Goal: Transaction & Acquisition: Purchase product/service

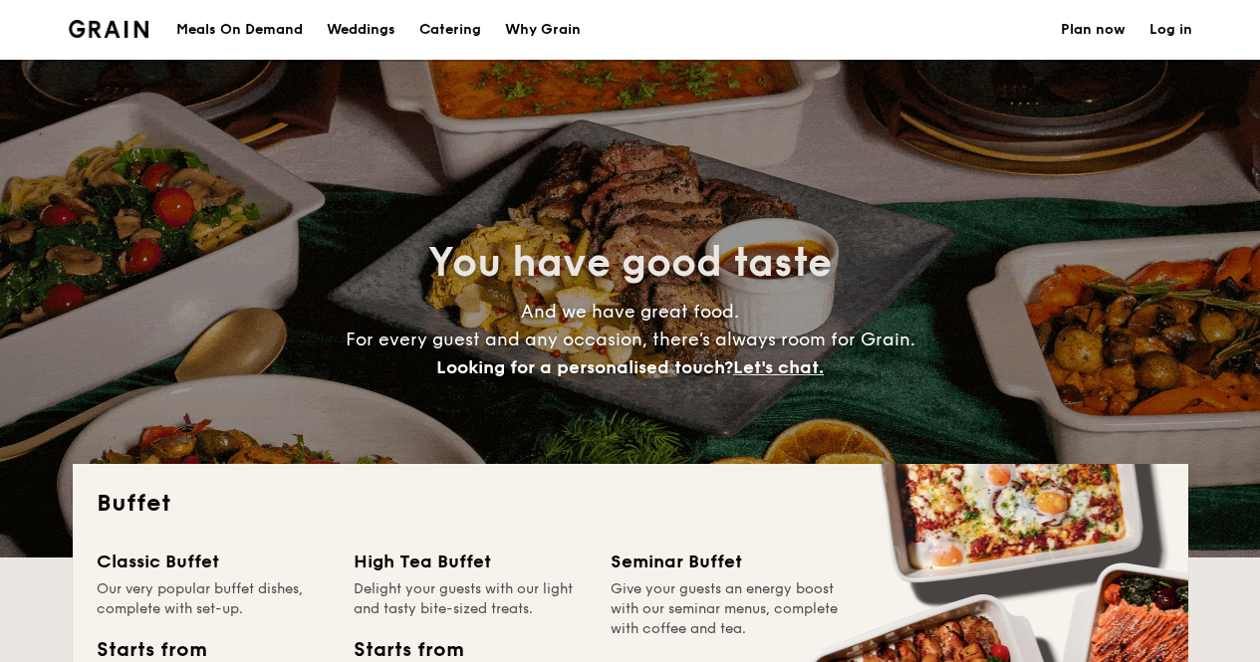
select select
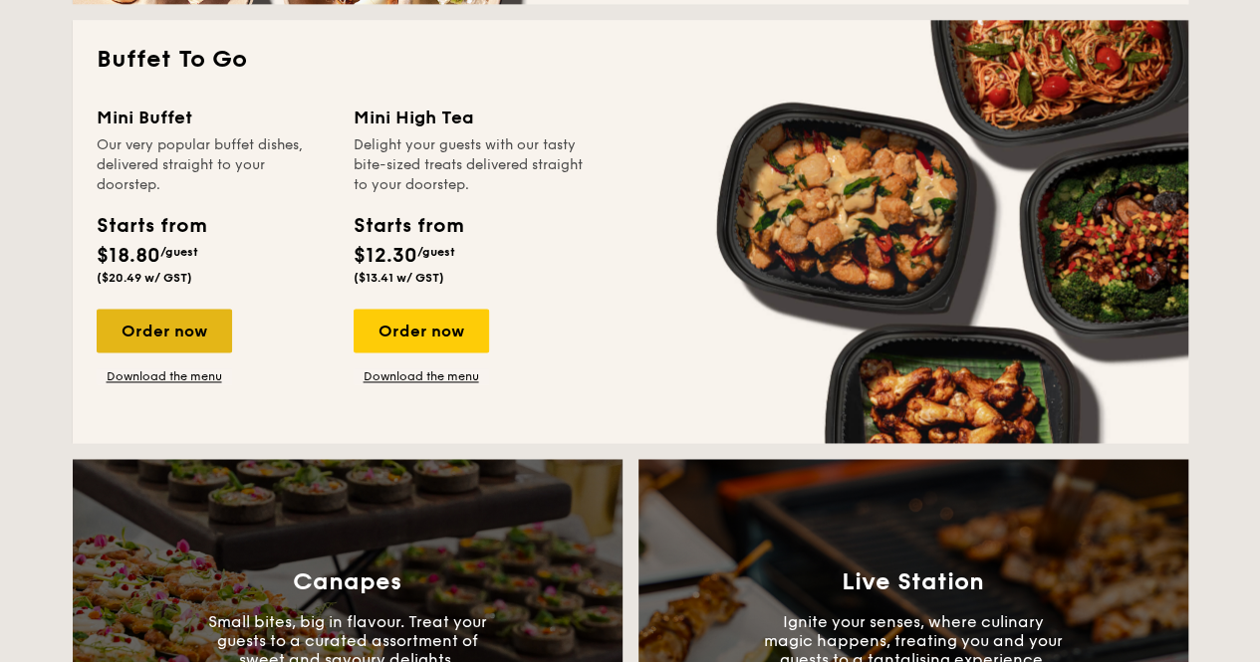
scroll to position [1294, 0]
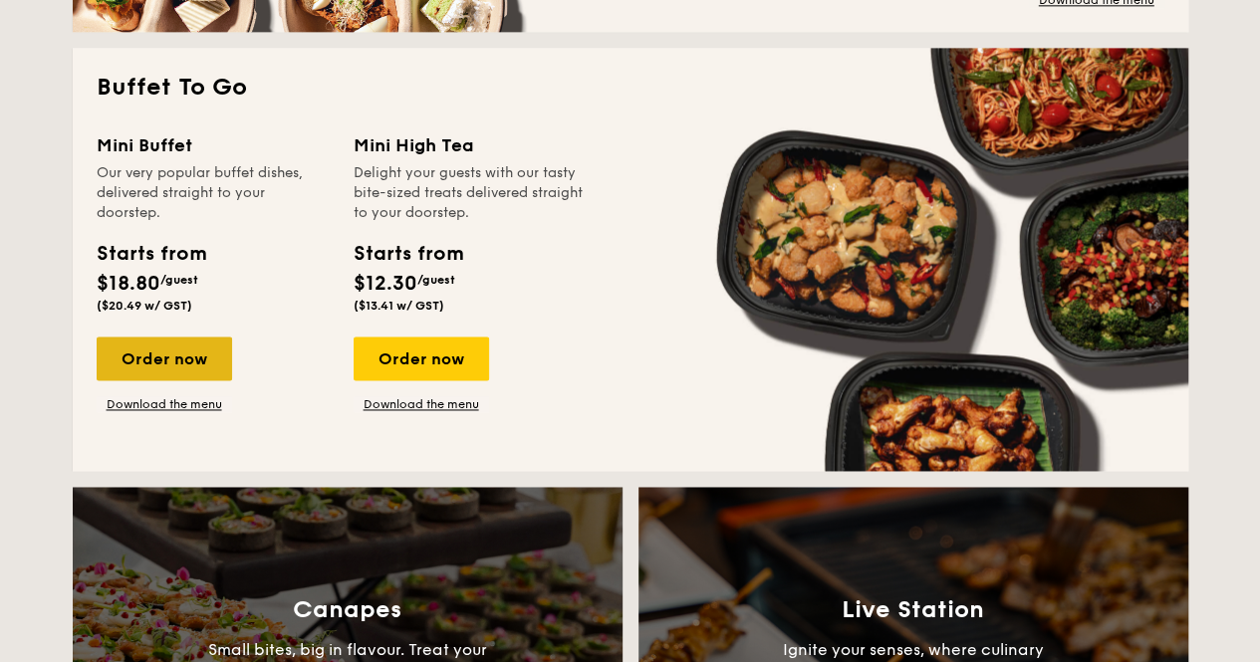
click at [194, 358] on div "Order now" at bounding box center [164, 359] width 135 height 44
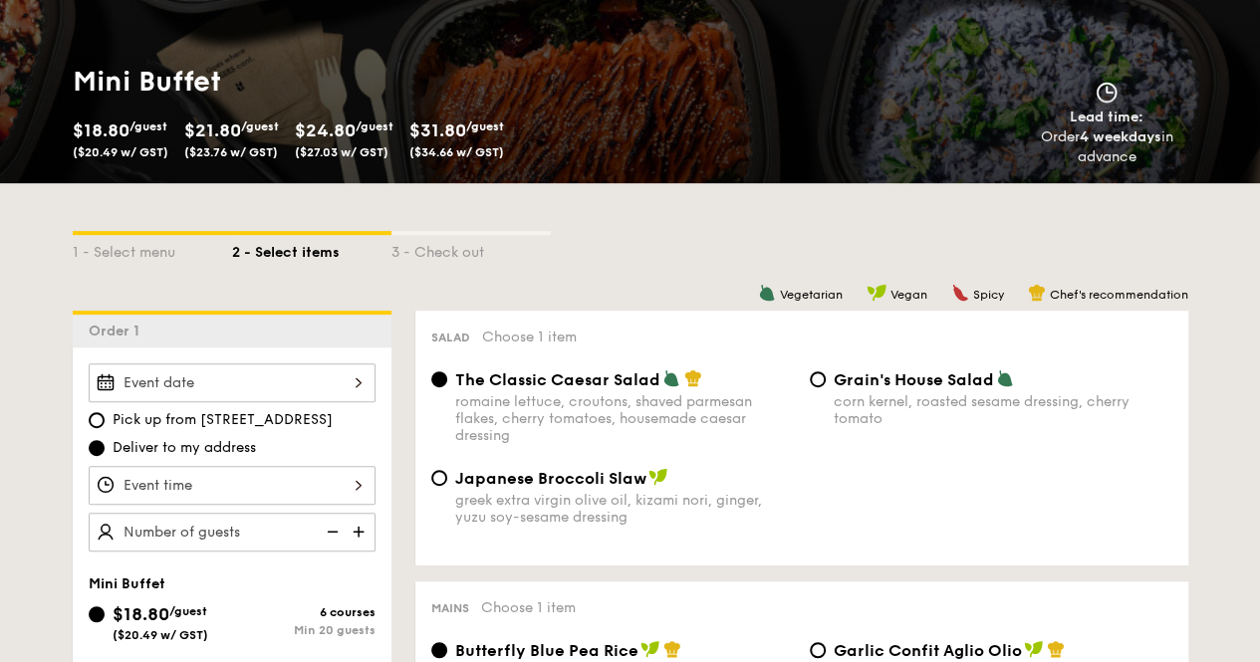
scroll to position [299, 0]
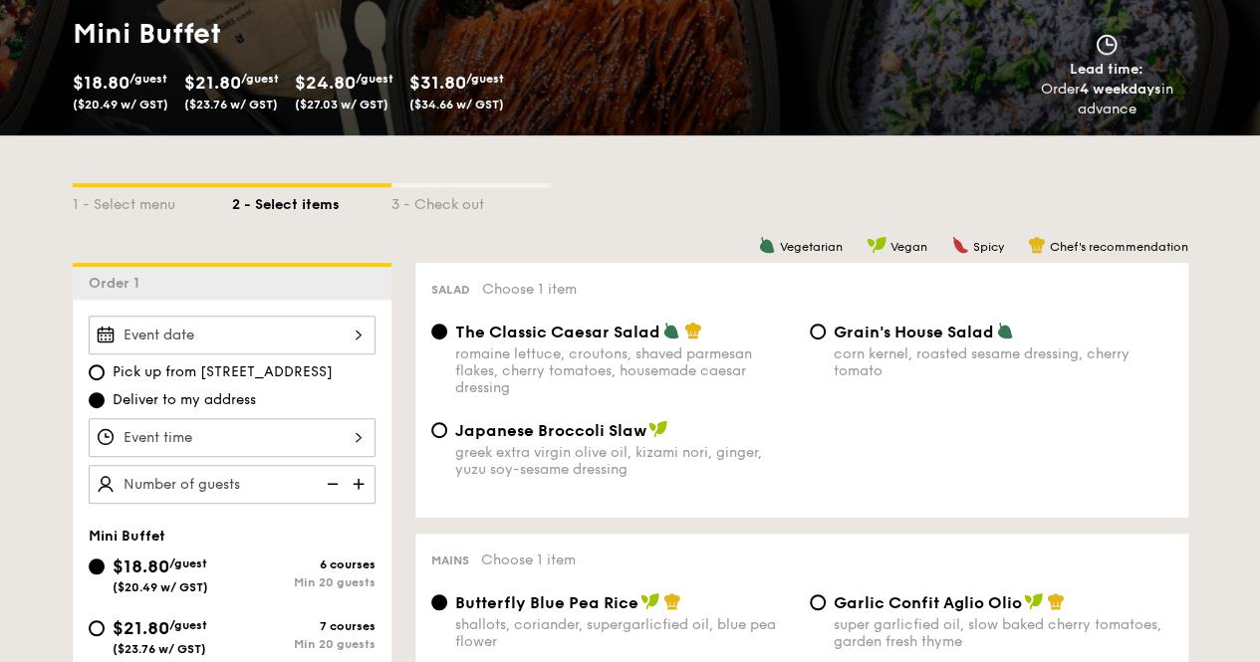
click at [354, 330] on div at bounding box center [232, 335] width 287 height 39
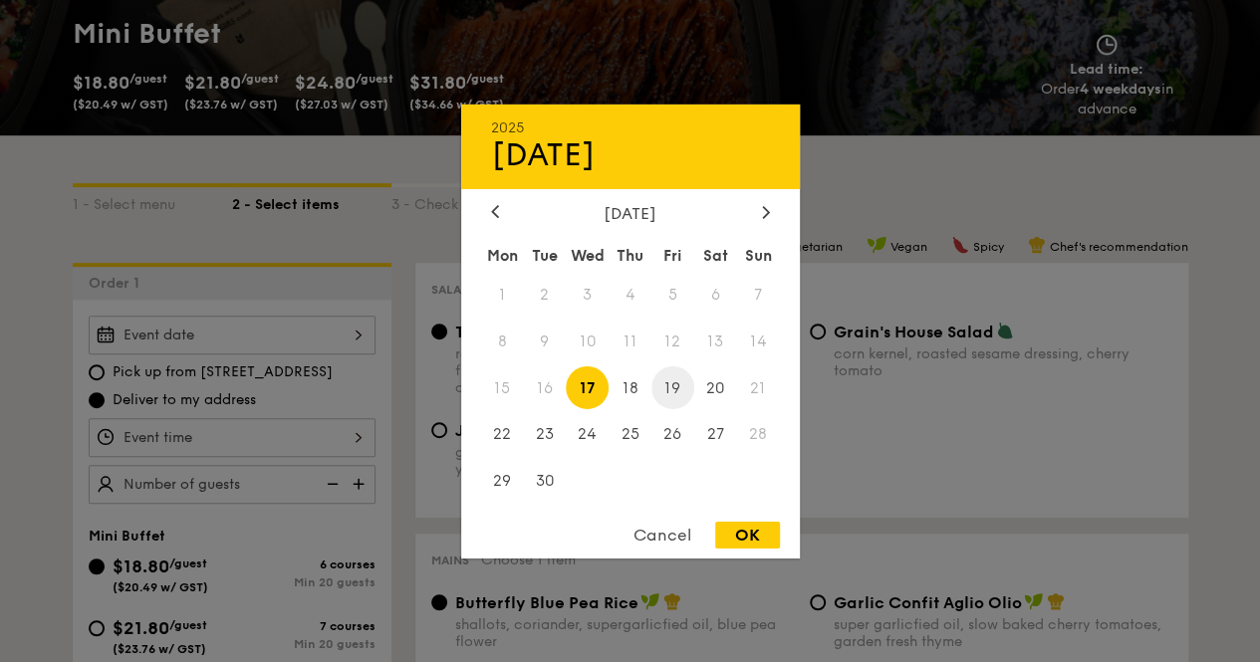
click at [669, 389] on span "19" at bounding box center [672, 387] width 43 height 43
click at [751, 536] on div "OK" at bounding box center [747, 535] width 65 height 27
type input "[DATE]"
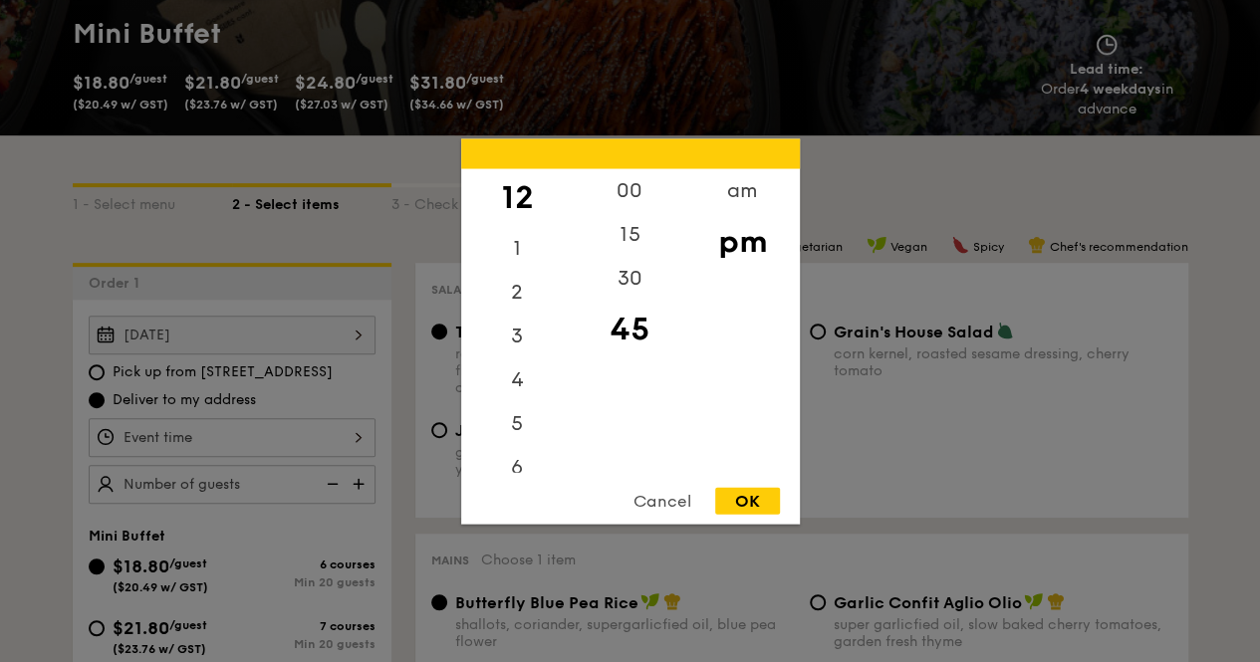
click at [226, 434] on div "12 1 2 3 4 5 6 7 8 9 10 11 00 15 30 45 am pm Cancel OK" at bounding box center [232, 437] width 287 height 39
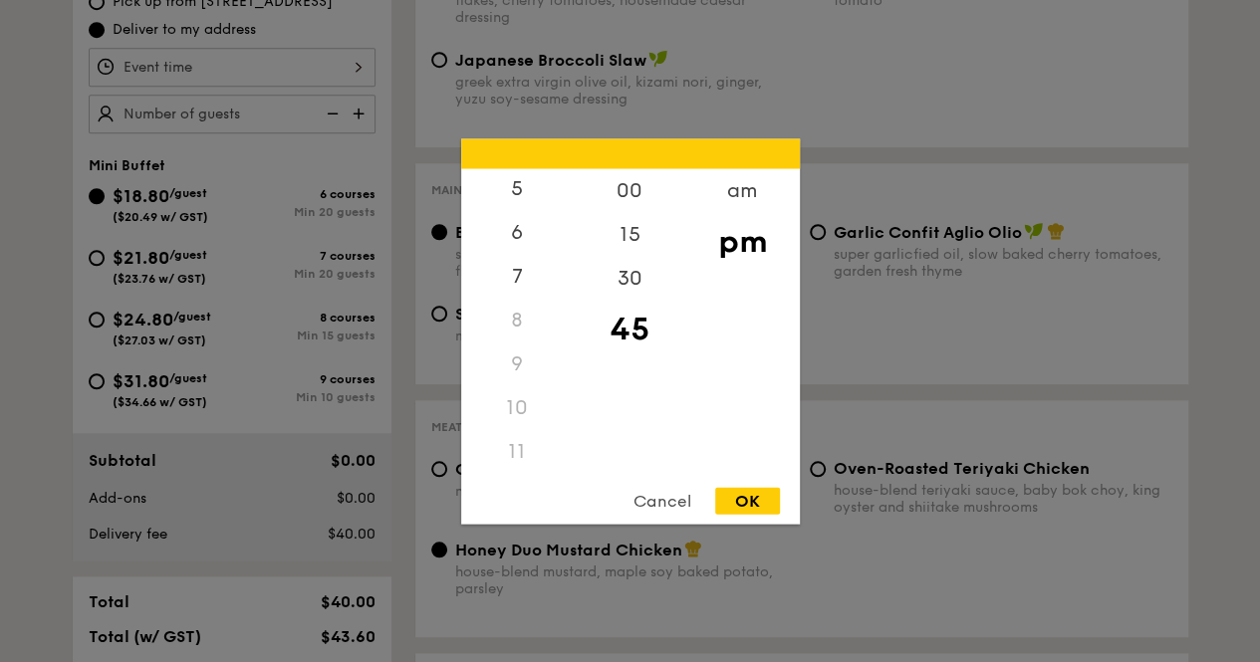
scroll to position [896, 0]
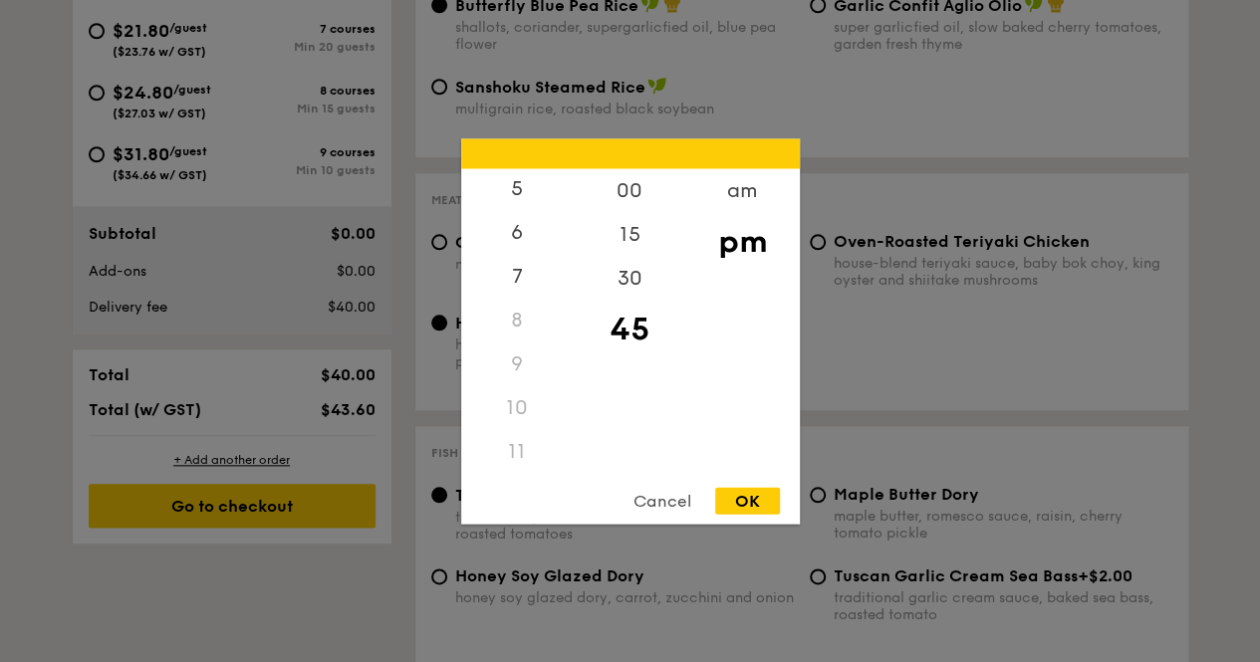
click at [524, 447] on div "11" at bounding box center [517, 451] width 113 height 44
click at [513, 447] on div "11" at bounding box center [517, 451] width 113 height 44
click at [737, 198] on div "am" at bounding box center [742, 197] width 113 height 58
click at [514, 450] on div "11" at bounding box center [517, 457] width 113 height 58
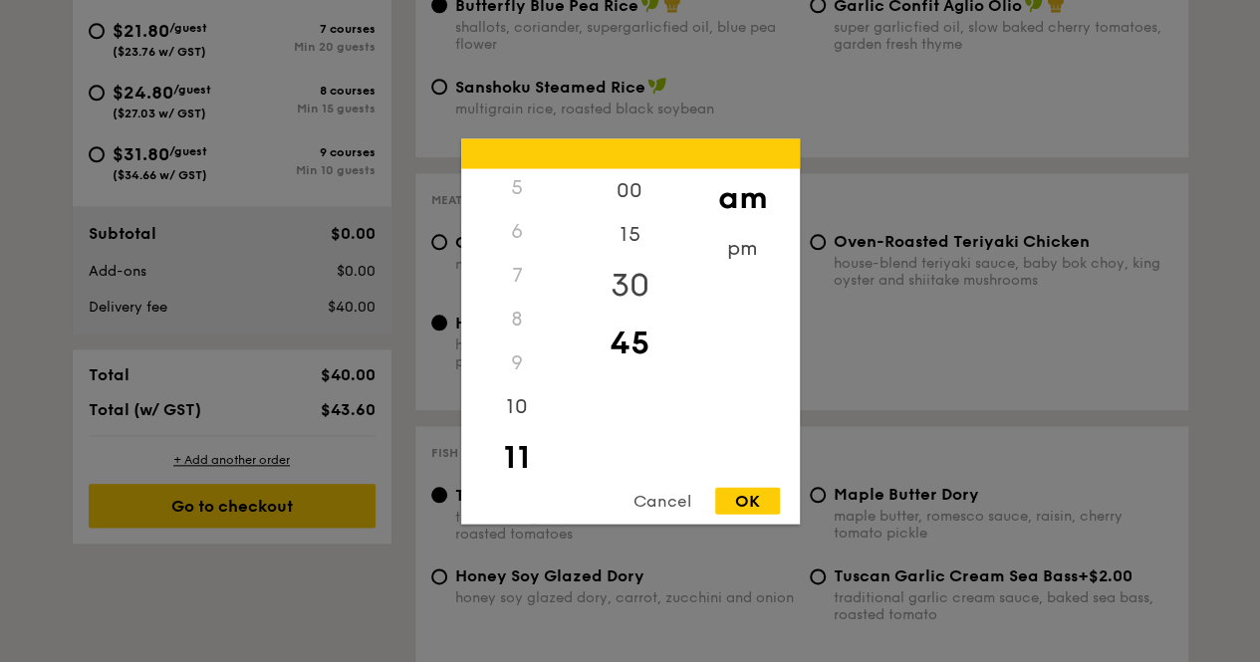
click at [626, 286] on div "30" at bounding box center [630, 285] width 113 height 58
click at [629, 332] on div "45" at bounding box center [630, 343] width 113 height 58
click at [633, 278] on div "30" at bounding box center [630, 285] width 113 height 58
click at [777, 498] on div "OK" at bounding box center [747, 500] width 65 height 27
type input "11:30AM"
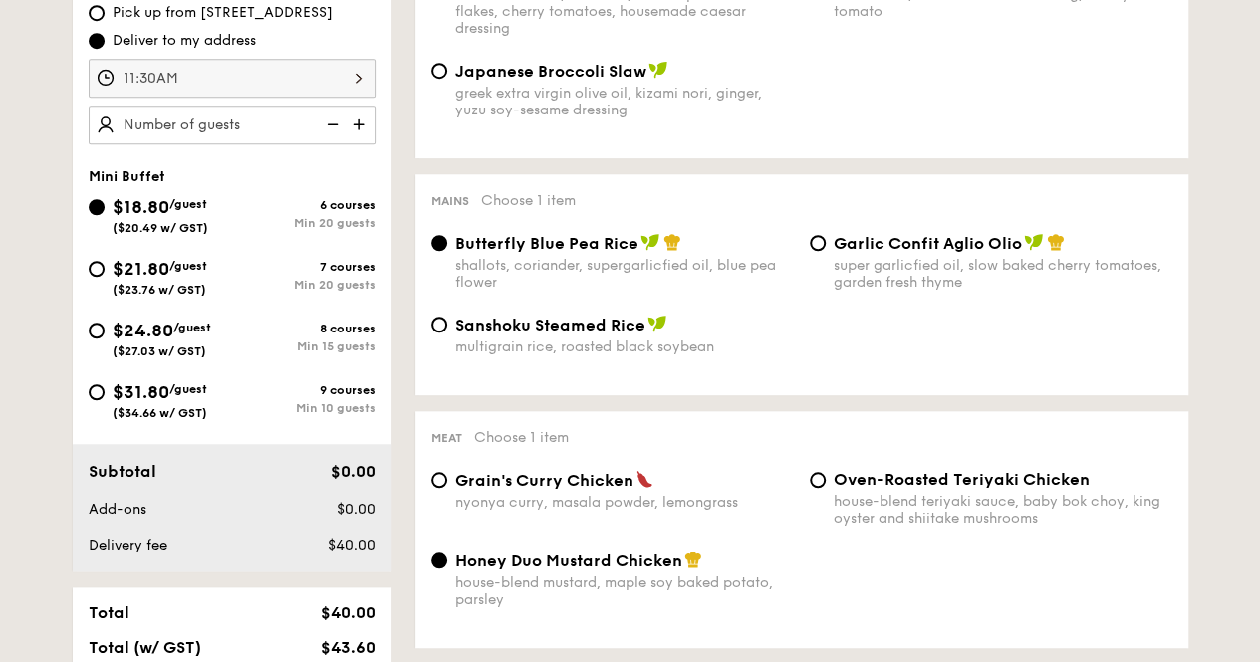
scroll to position [597, 0]
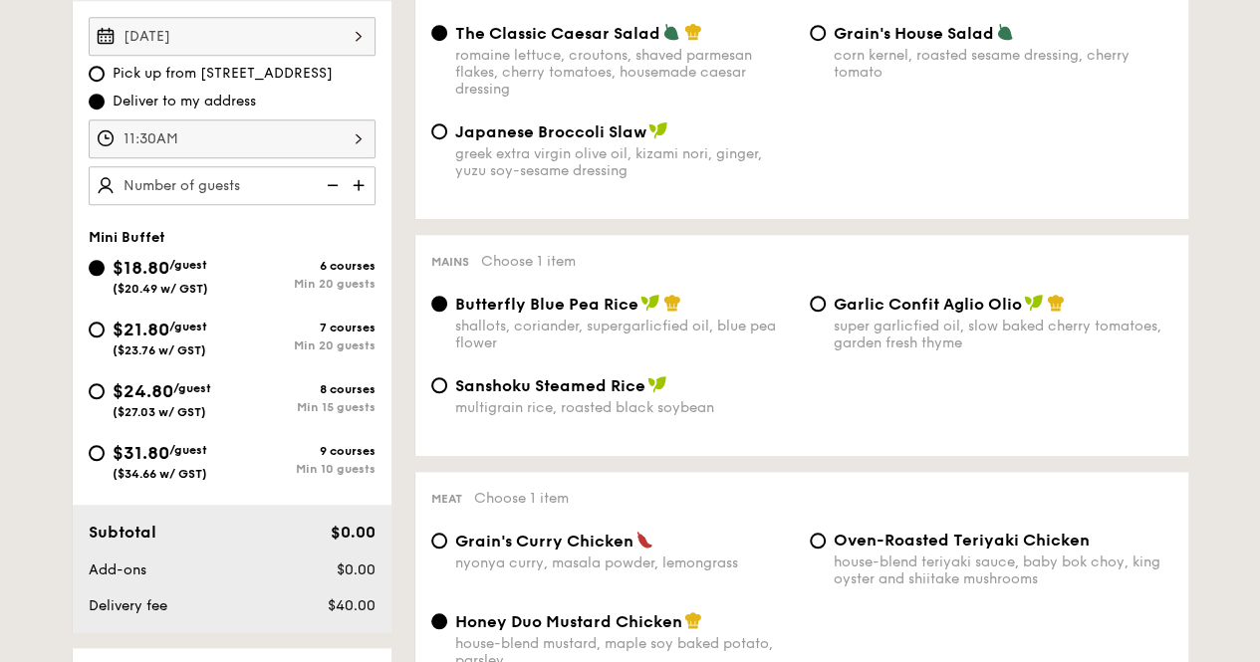
click at [113, 325] on span "$21.80" at bounding box center [141, 330] width 57 height 22
click at [105, 325] on input "$21.80 /guest ($23.76 w/ GST) 7 courses Min 20 guests" at bounding box center [97, 330] width 16 height 16
radio input "true"
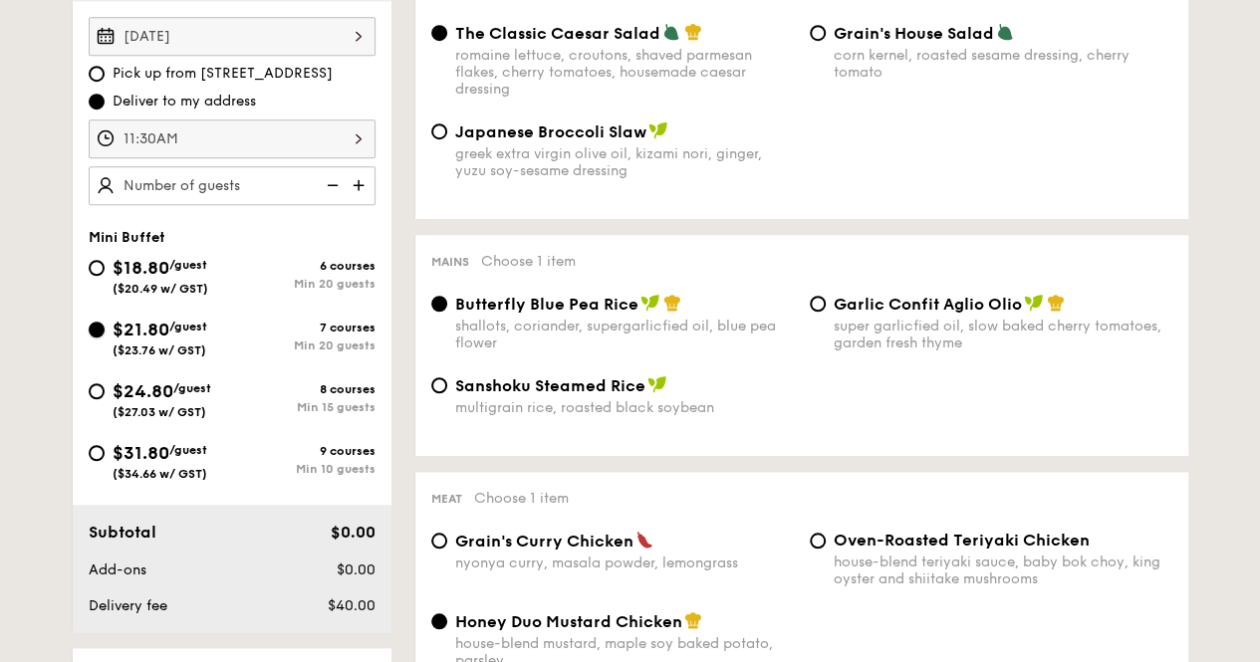
radio input "false"
radio input "true"
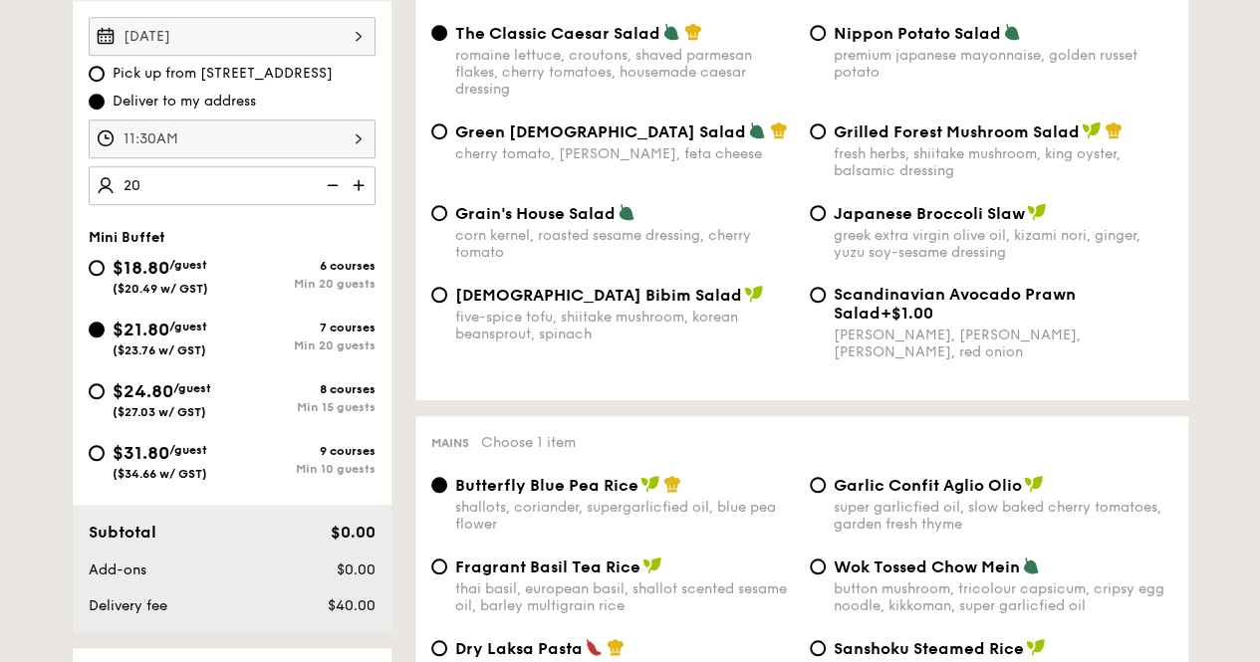
type input "20 guests"
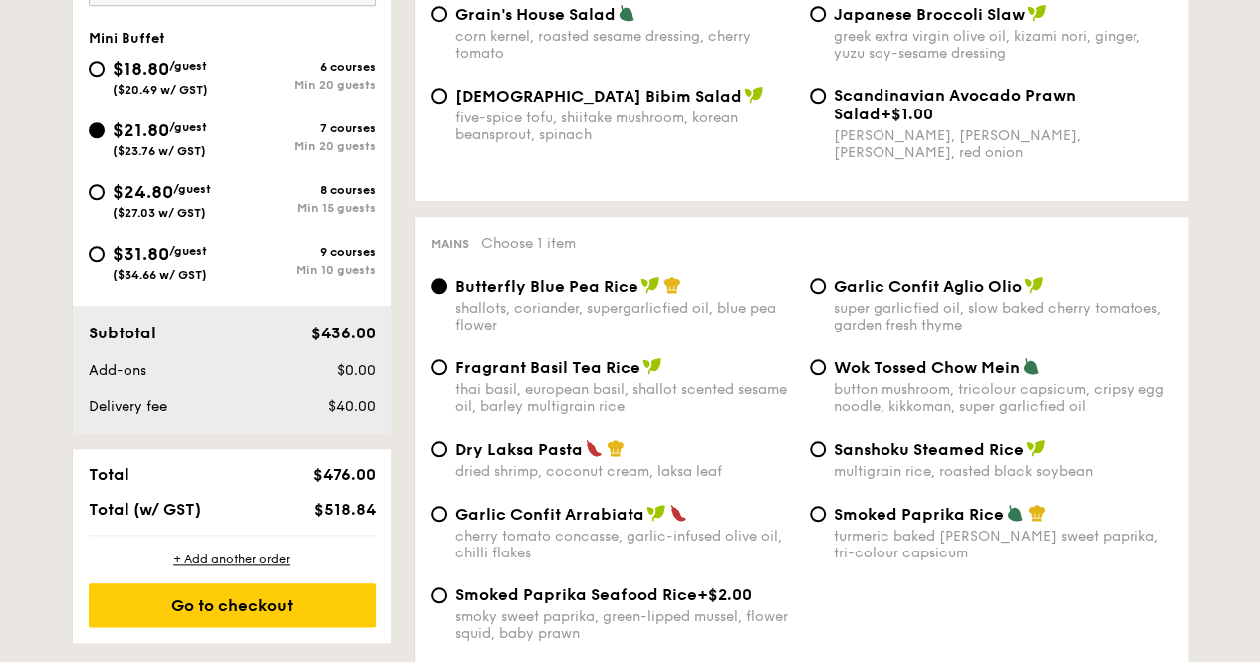
scroll to position [896, 0]
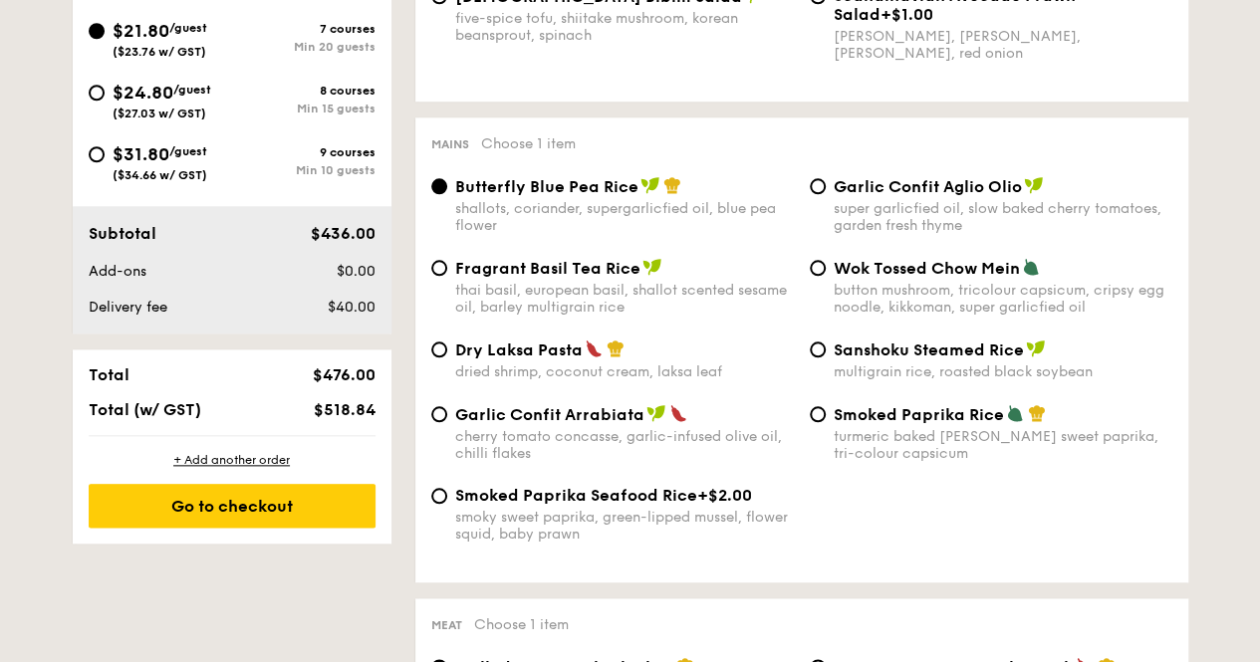
click at [930, 191] on span "Garlic Confit Aglio Olio" at bounding box center [927, 186] width 188 height 19
click at [825, 191] on input "Garlic Confit Aglio Olio super garlicfied oil, slow baked cherry tomatoes, gard…" at bounding box center [818, 186] width 16 height 16
radio input "true"
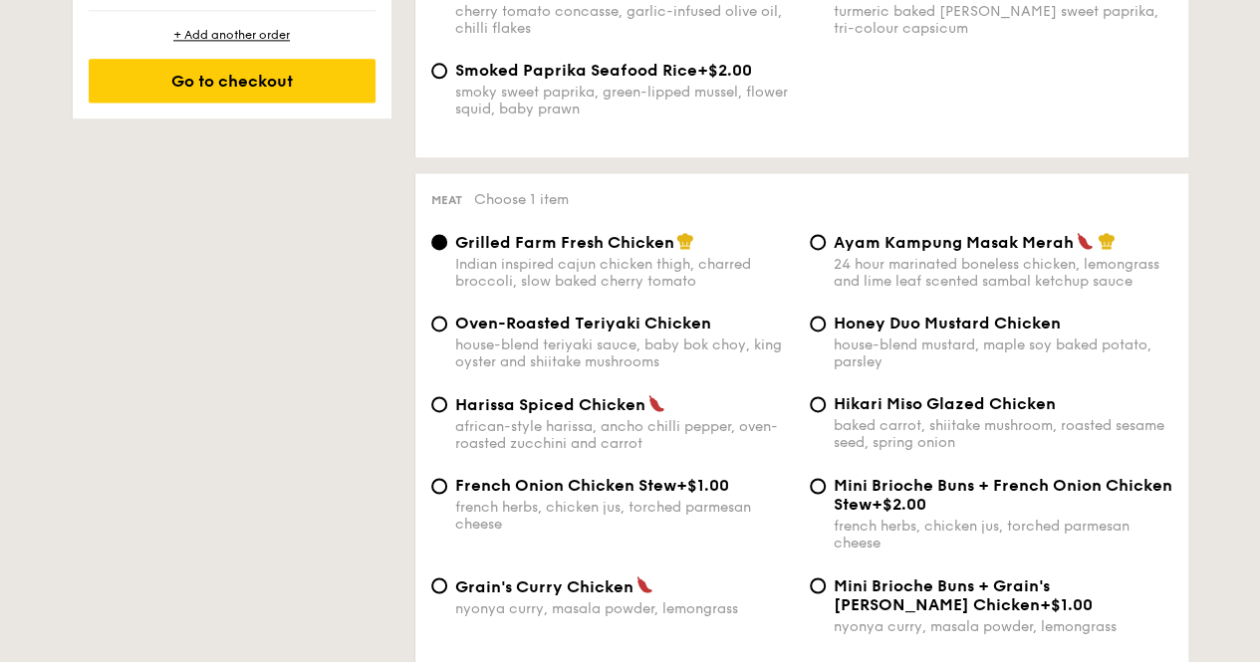
scroll to position [1394, 0]
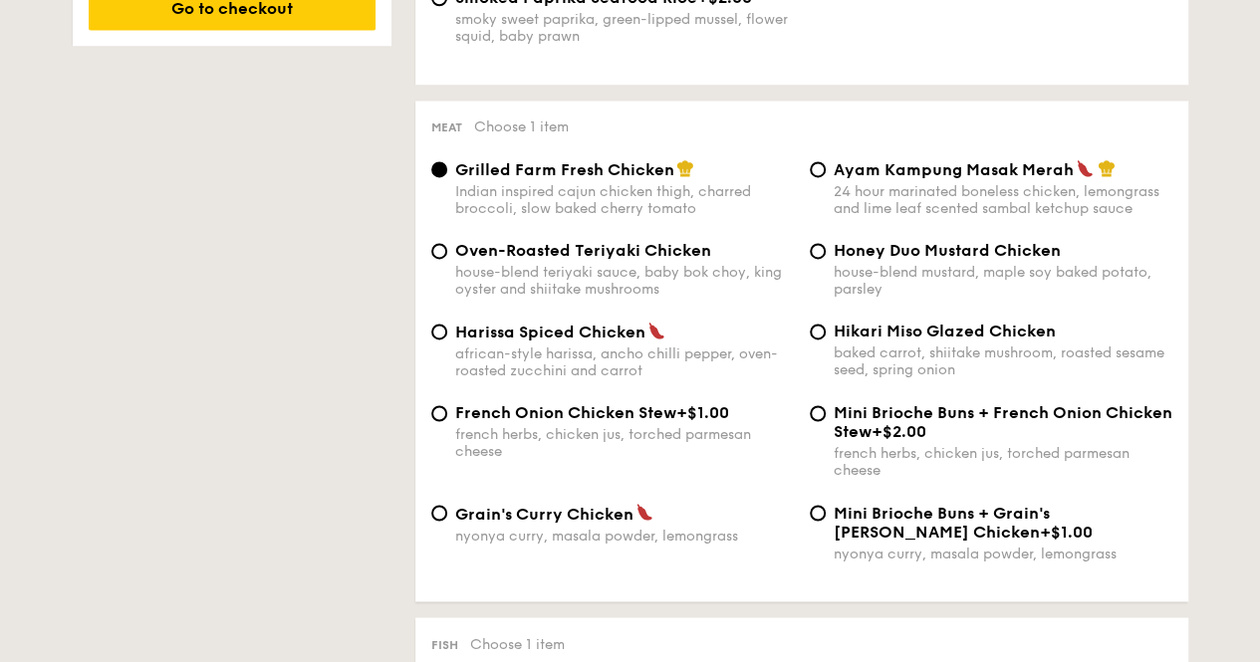
click at [932, 260] on span "Honey Duo Mustard Chicken" at bounding box center [946, 250] width 227 height 19
click at [825, 259] on input "Honey Duo Mustard Chicken house-blend mustard, maple soy baked potato, parsley" at bounding box center [818, 251] width 16 height 16
radio input "true"
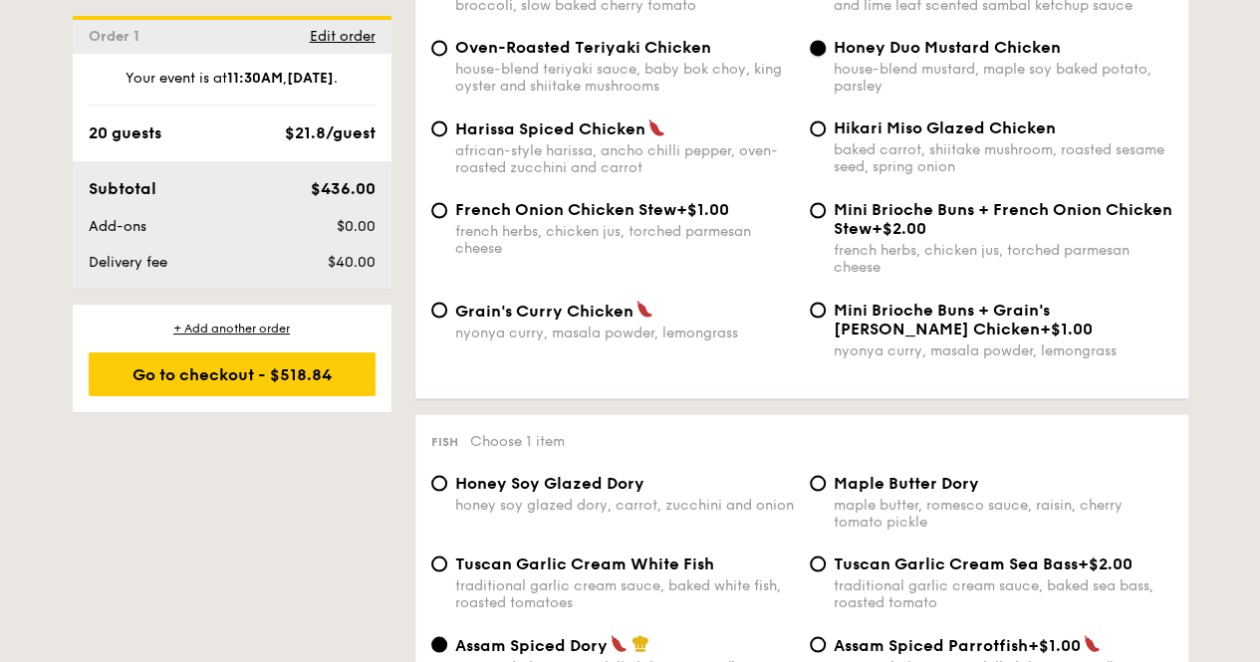
scroll to position [1693, 0]
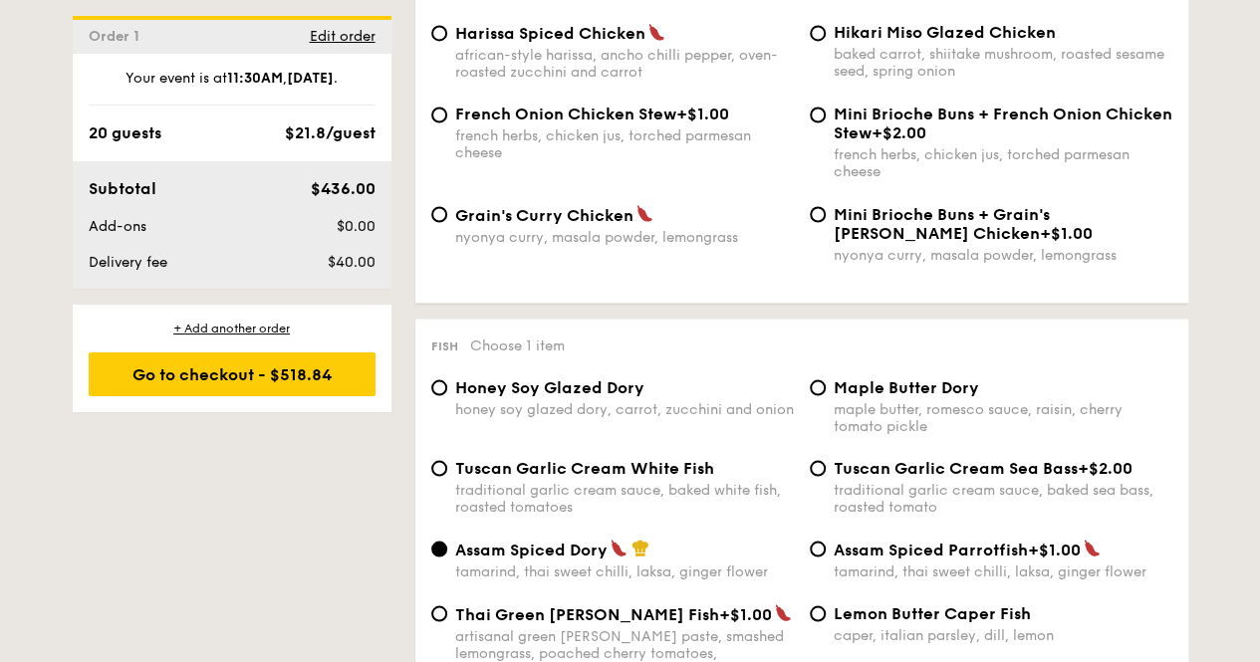
click at [599, 509] on div "traditional garlic cream sauce, baked white fish, roasted tomatoes" at bounding box center [624, 498] width 339 height 34
click at [447, 476] on input "Tuscan Garlic Cream White Fish traditional garlic cream sauce, baked white fish…" at bounding box center [439, 468] width 16 height 16
radio input "true"
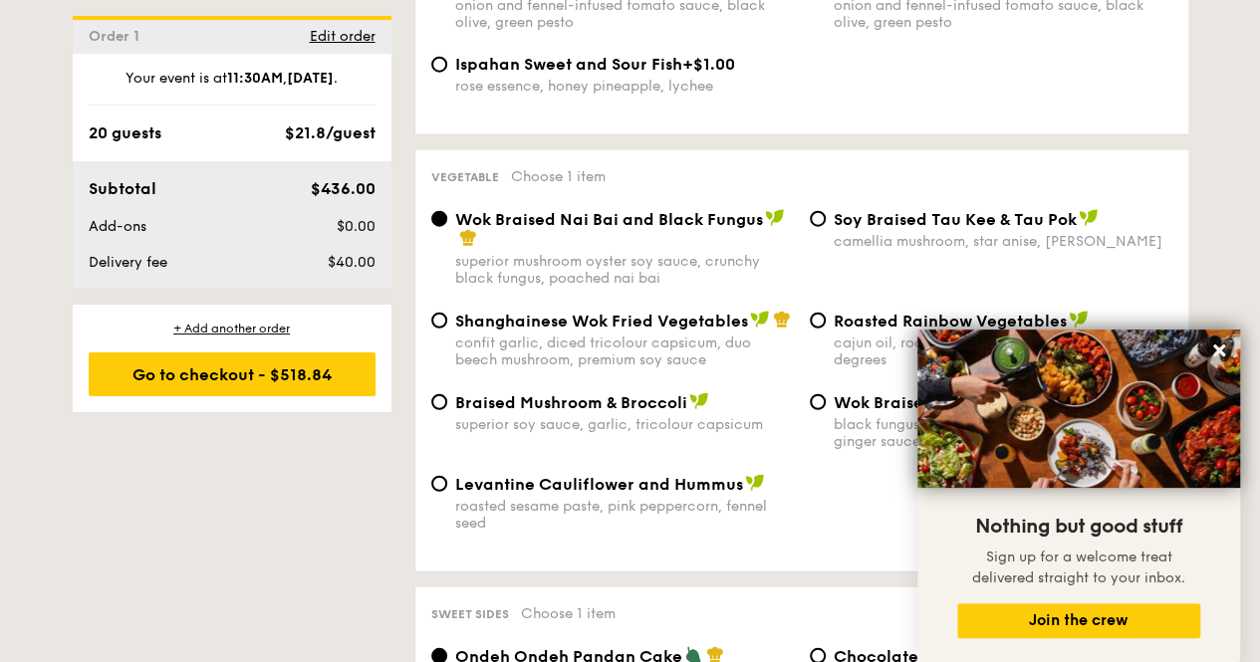
scroll to position [2390, 0]
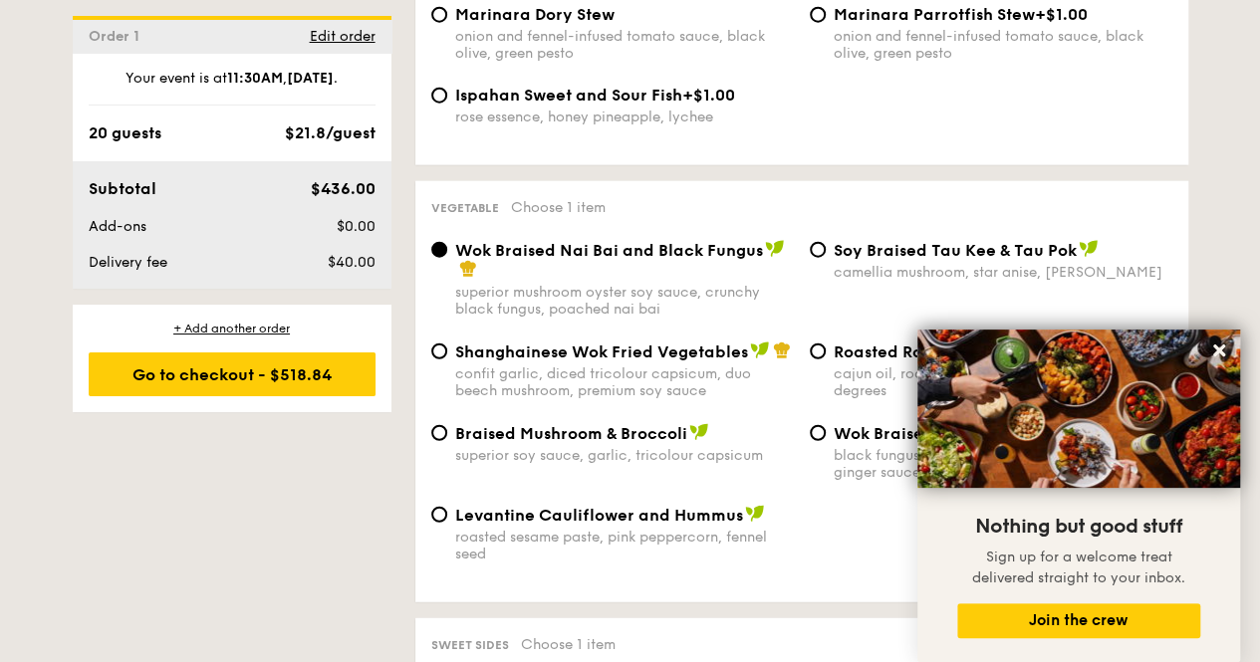
click at [862, 353] on span "Roasted Rainbow Vegetables" at bounding box center [949, 352] width 233 height 19
click at [825, 353] on input "Roasted Rainbow Vegetables cajun oil, roasted assorted vegetables at 250 degrees" at bounding box center [818, 352] width 16 height 16
radio input "true"
click at [1217, 353] on icon at bounding box center [1219, 351] width 12 height 12
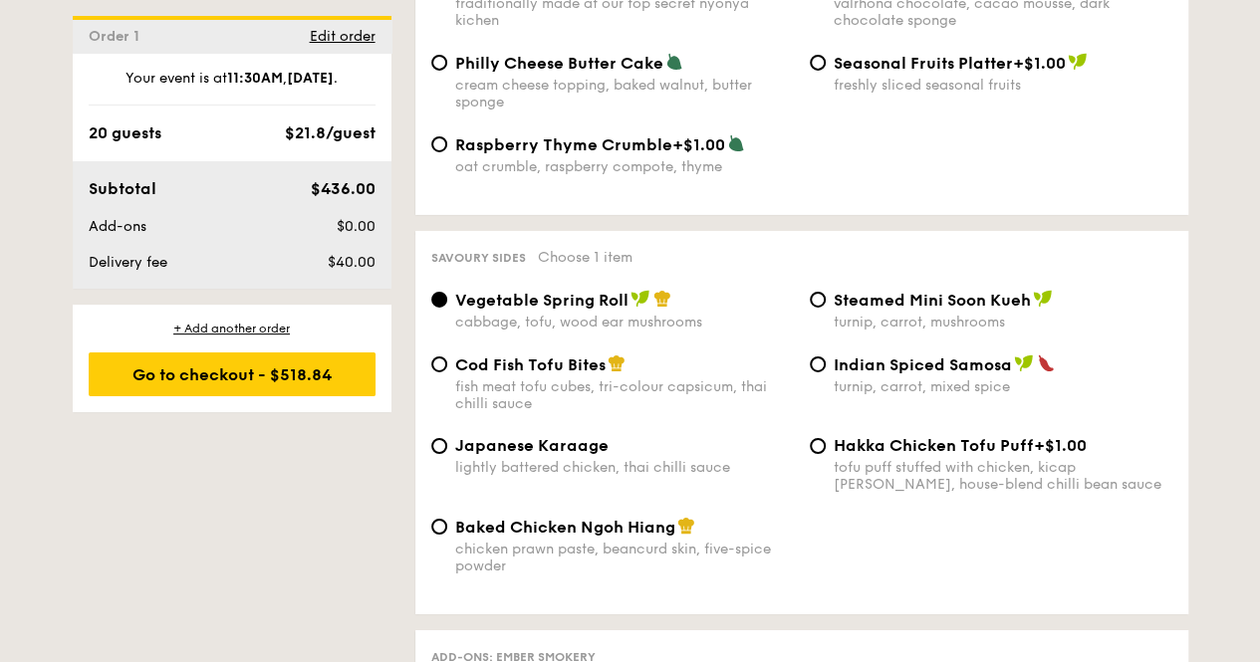
scroll to position [3286, 0]
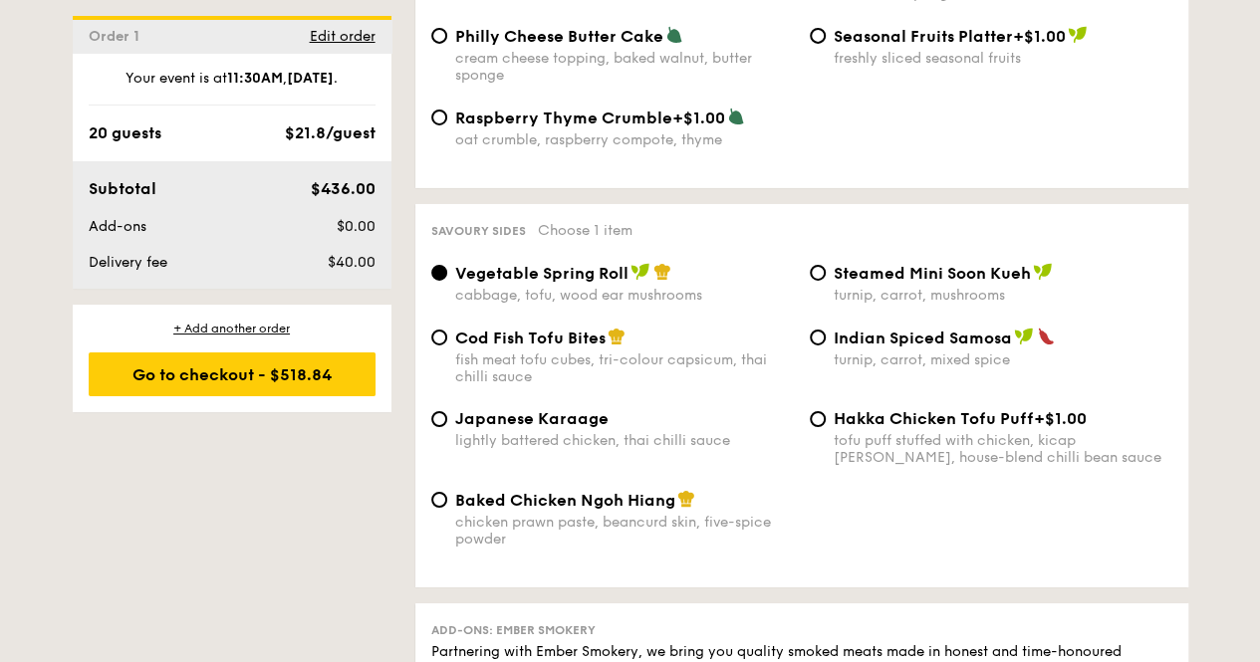
click at [513, 355] on div "Cod Fish Tofu Bites fish meat tofu cubes, tri-colour capsicum, thai chilli sauce" at bounding box center [624, 357] width 339 height 58
click at [447, 346] on input "Cod Fish Tofu Bites fish meat tofu cubes, tri-colour capsicum, thai chilli sauce" at bounding box center [439, 338] width 16 height 16
radio input "true"
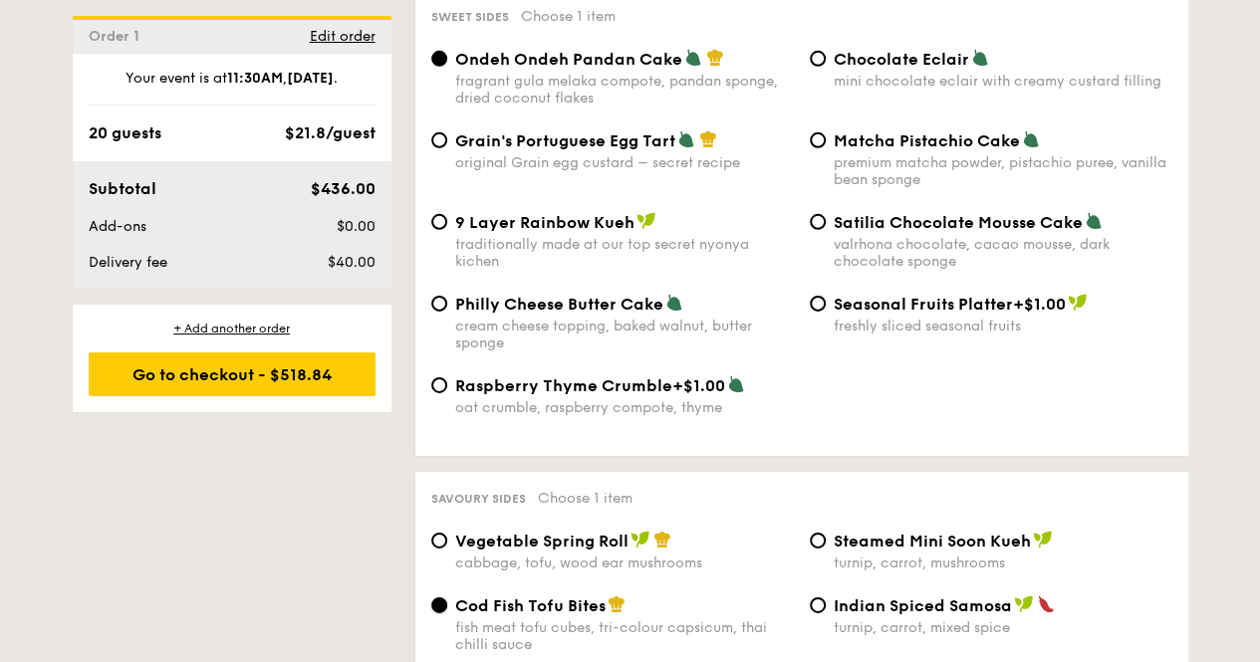
scroll to position [2987, 0]
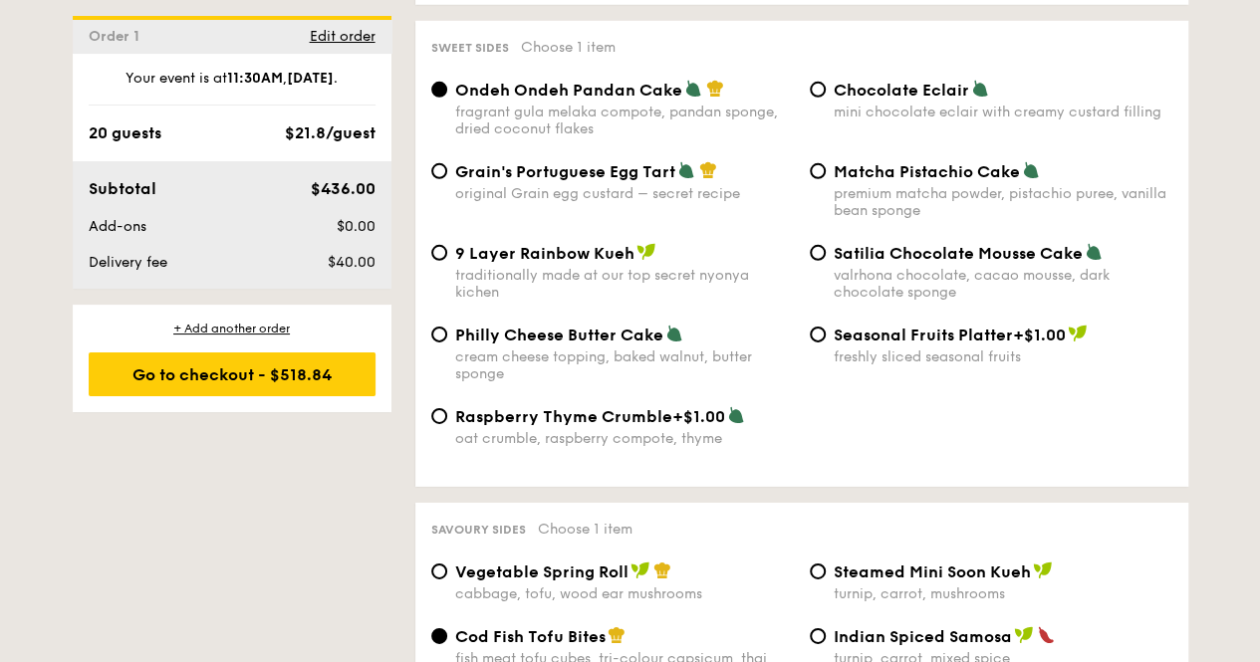
click at [820, 99] on div "Chocolate Eclair mini chocolate eclair with creamy custard filling" at bounding box center [991, 100] width 378 height 41
click at [836, 100] on span "Chocolate Eclair" at bounding box center [900, 90] width 135 height 19
click at [825, 98] on input "Chocolate Eclair mini chocolate eclair with creamy custard filling" at bounding box center [818, 90] width 16 height 16
radio input "true"
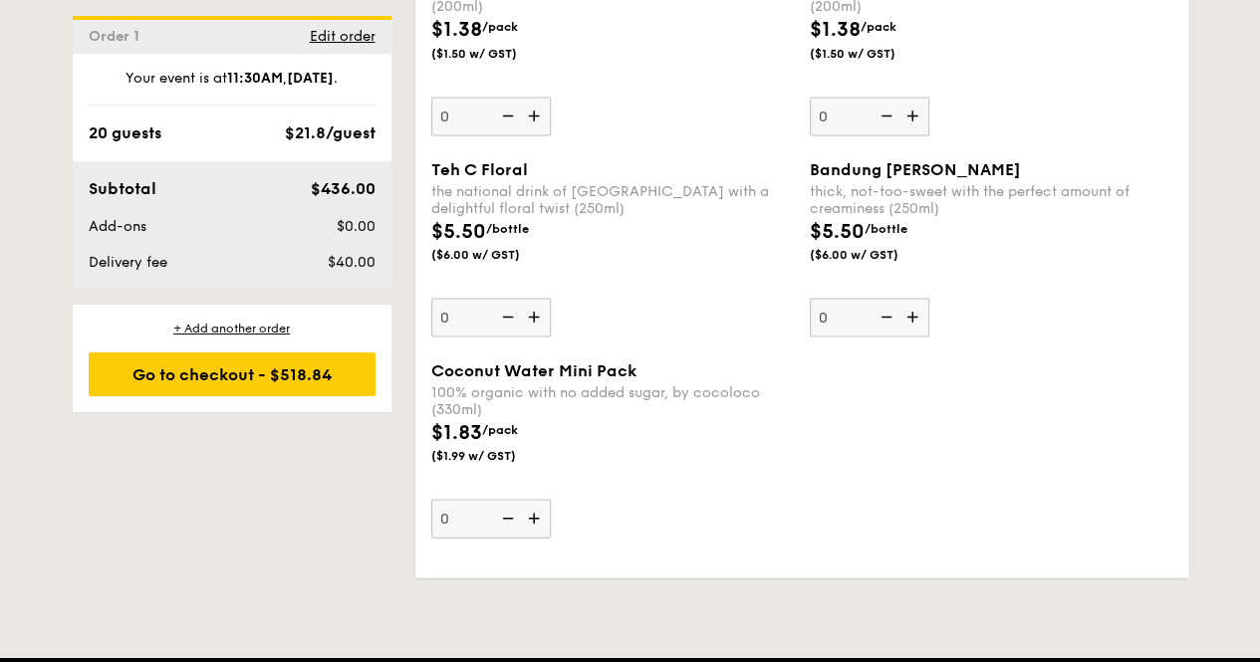
scroll to position [5676, 0]
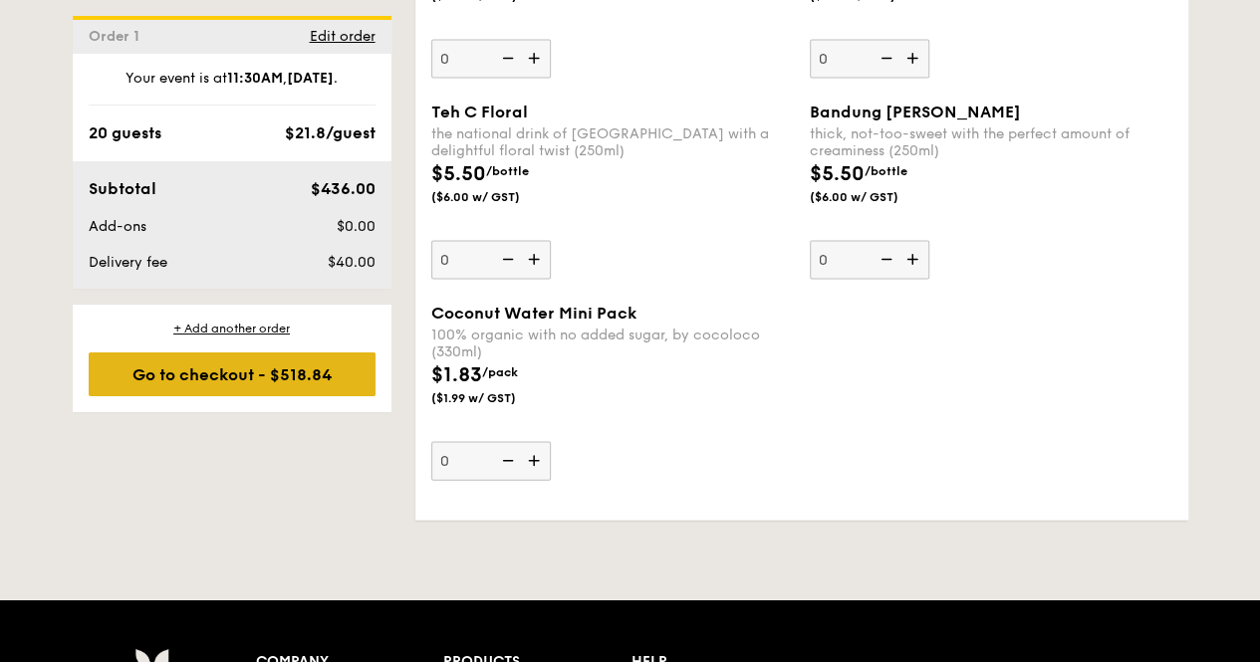
click at [309, 377] on div "Go to checkout - $518.84" at bounding box center [232, 374] width 287 height 44
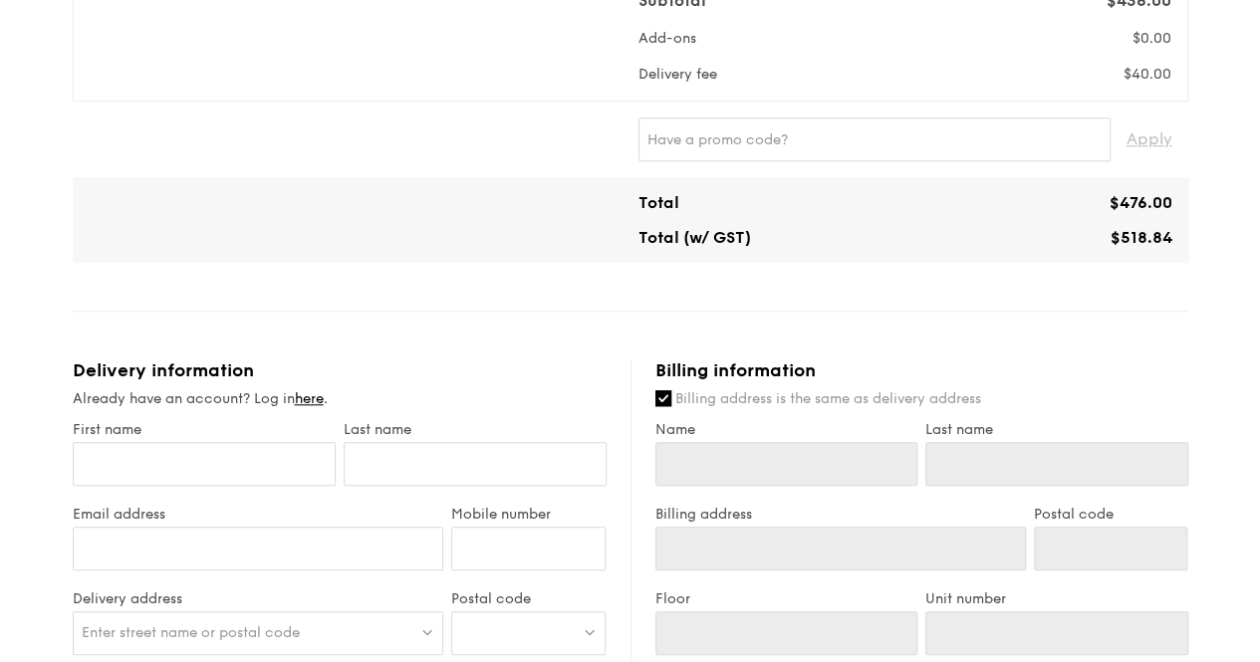
scroll to position [797, 0]
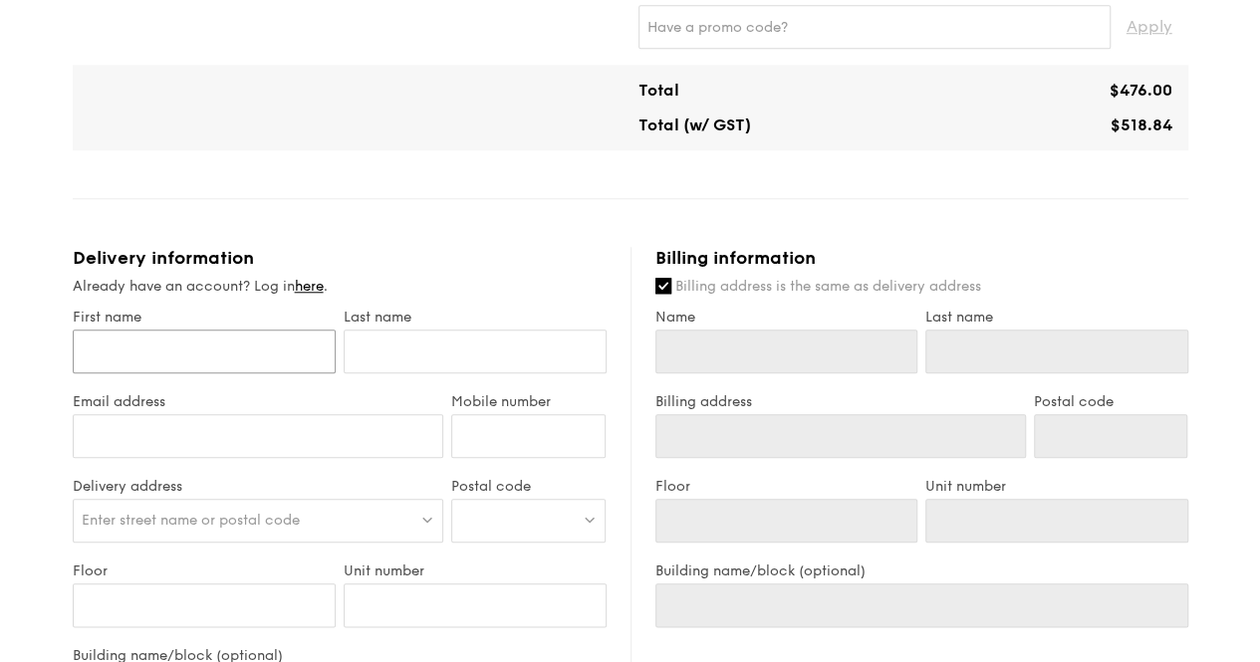
click at [284, 361] on input "First name" at bounding box center [204, 352] width 263 height 44
type input "[PERSON_NAME]"
type input "koh"
type input "91051418"
type input "[PERSON_NAME]"
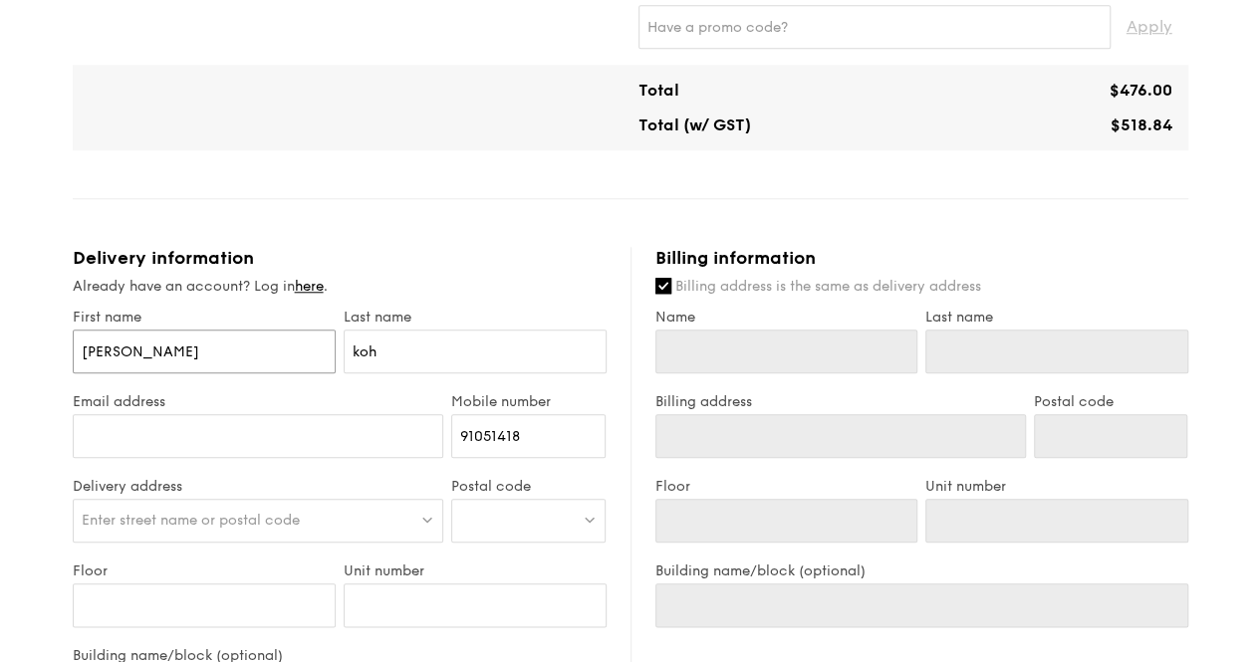
type input "koh"
click at [307, 425] on input "Email address" at bounding box center [258, 436] width 371 height 44
type input "[PERSON_NAME][EMAIL_ADDRESS][DOMAIN_NAME]"
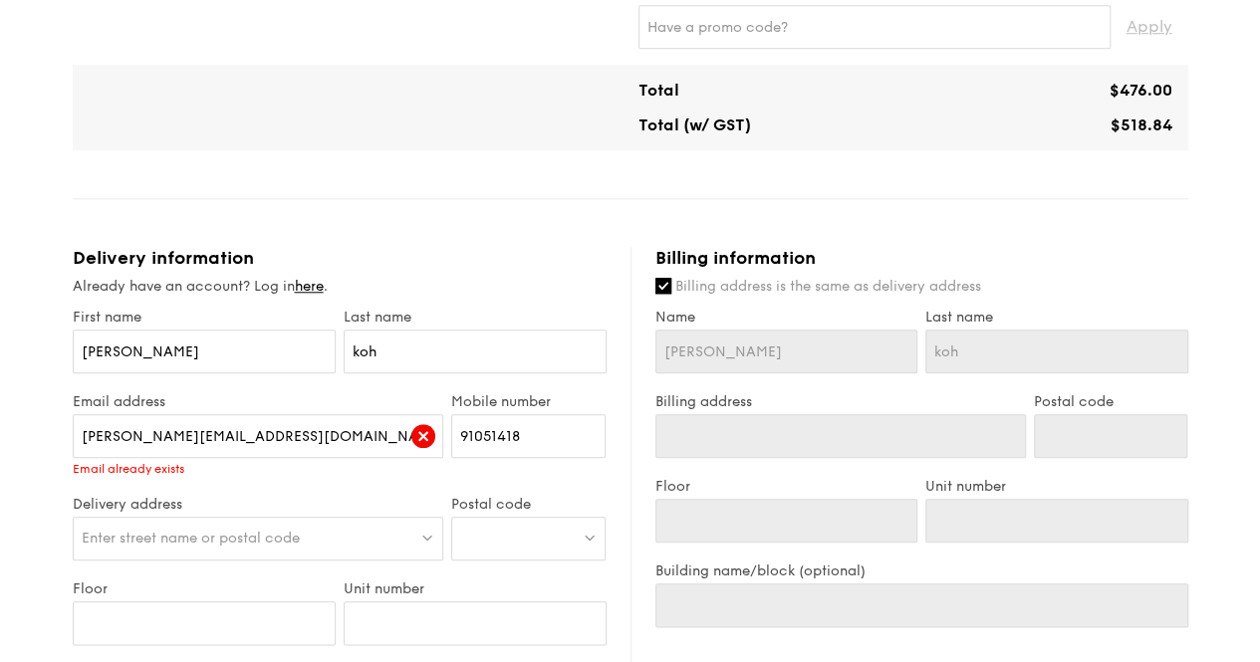
click at [240, 520] on div "Enter street name or postal code" at bounding box center [258, 539] width 371 height 44
click at [314, 286] on link "here" at bounding box center [309, 286] width 29 height 17
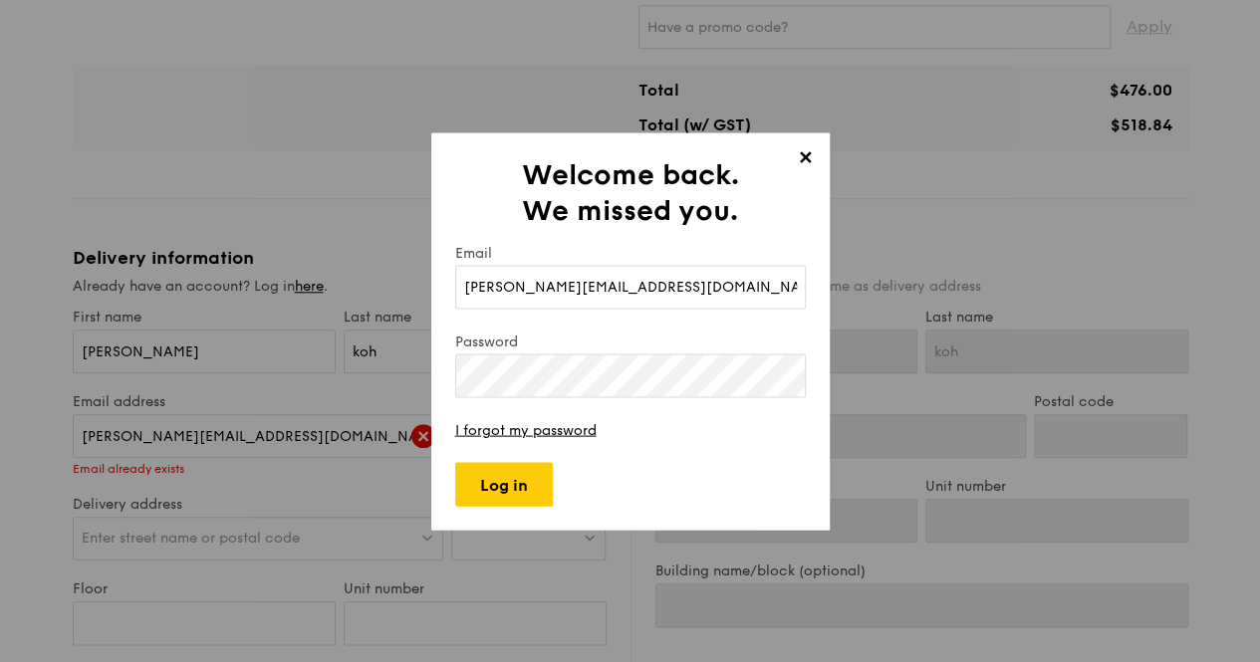
type input "[PERSON_NAME][EMAIL_ADDRESS][DOMAIN_NAME]"
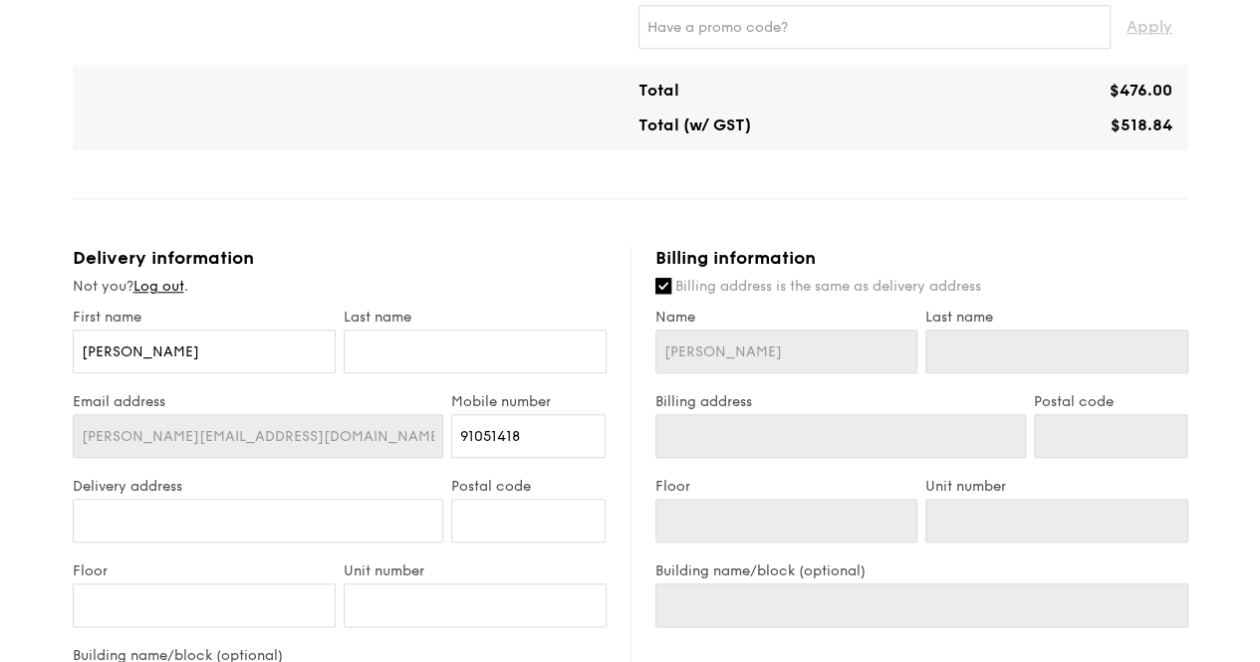
type input "[STREET_ADDRESS]"
type input "038987"
type input "09"
type input "01"
type input "[GEOGRAPHIC_DATA] One"
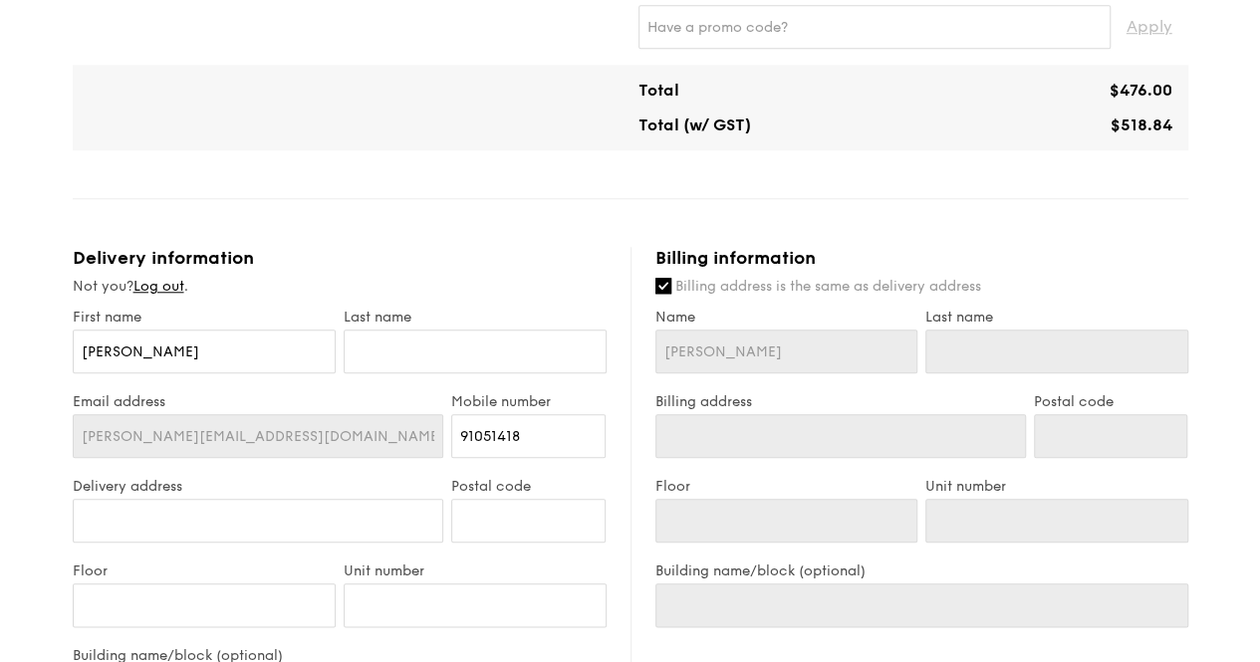
type input "[STREET_ADDRESS]"
type input "038987"
type input "09"
type input "01"
type input "[GEOGRAPHIC_DATA] One"
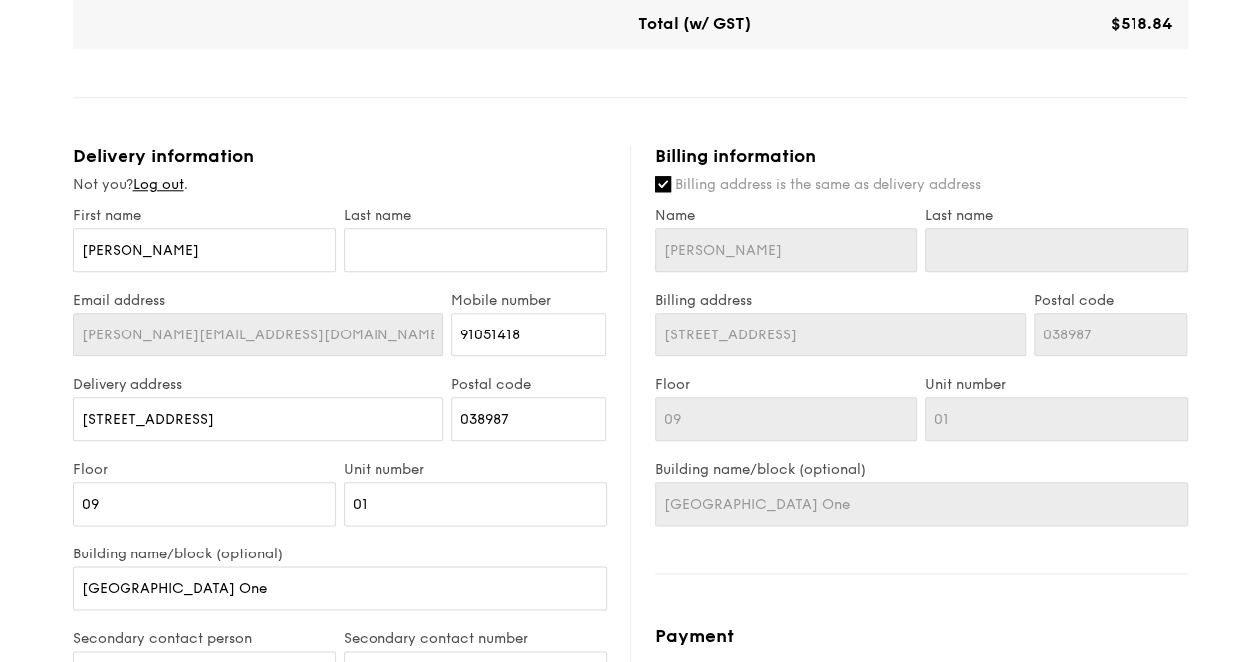
scroll to position [996, 0]
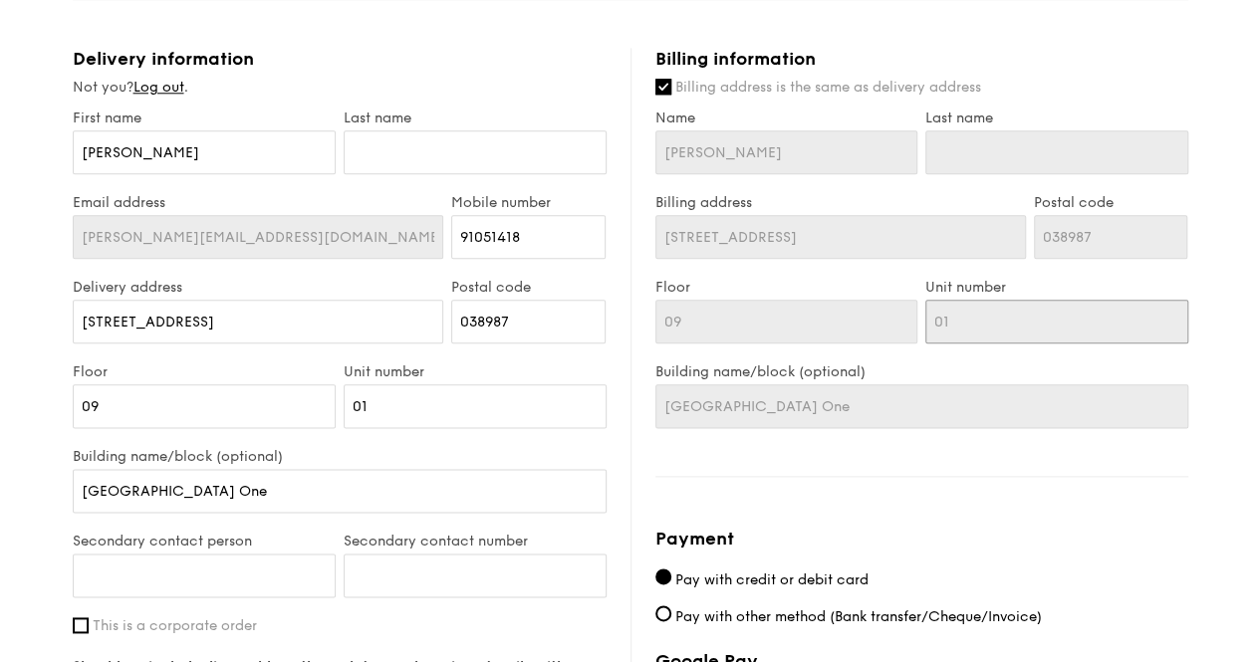
click at [964, 324] on input "01" at bounding box center [1056, 322] width 263 height 44
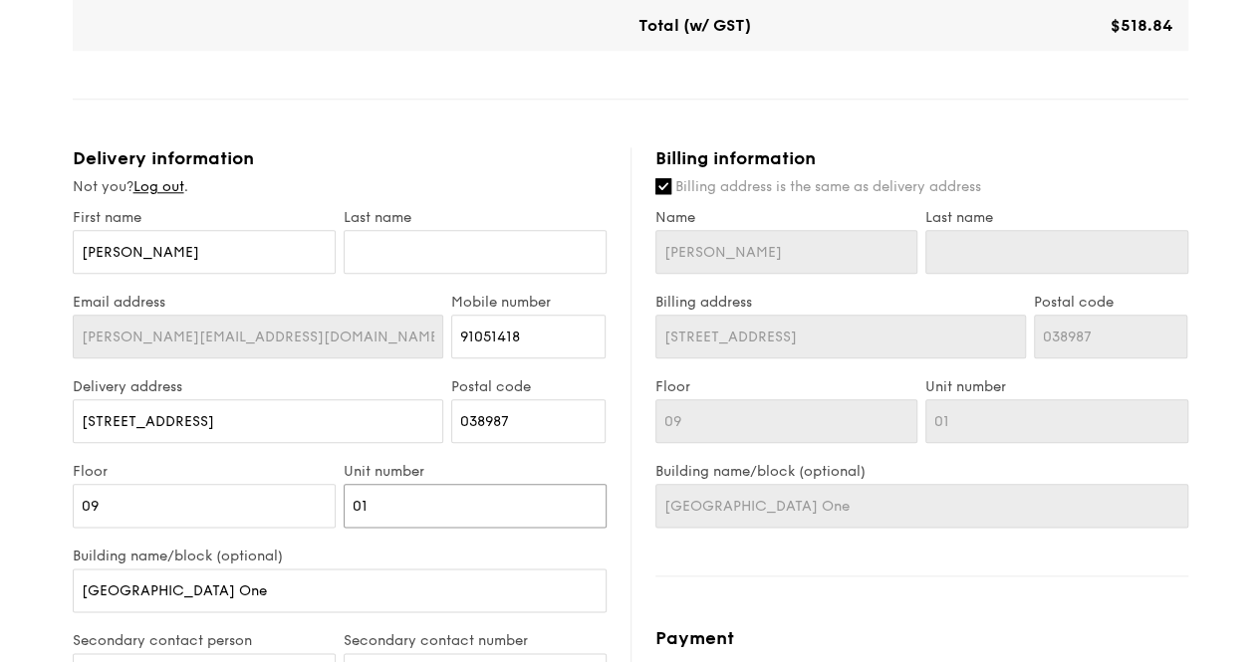
click at [385, 502] on input "01" at bounding box center [475, 506] width 263 height 44
type input "0"
type input "02"
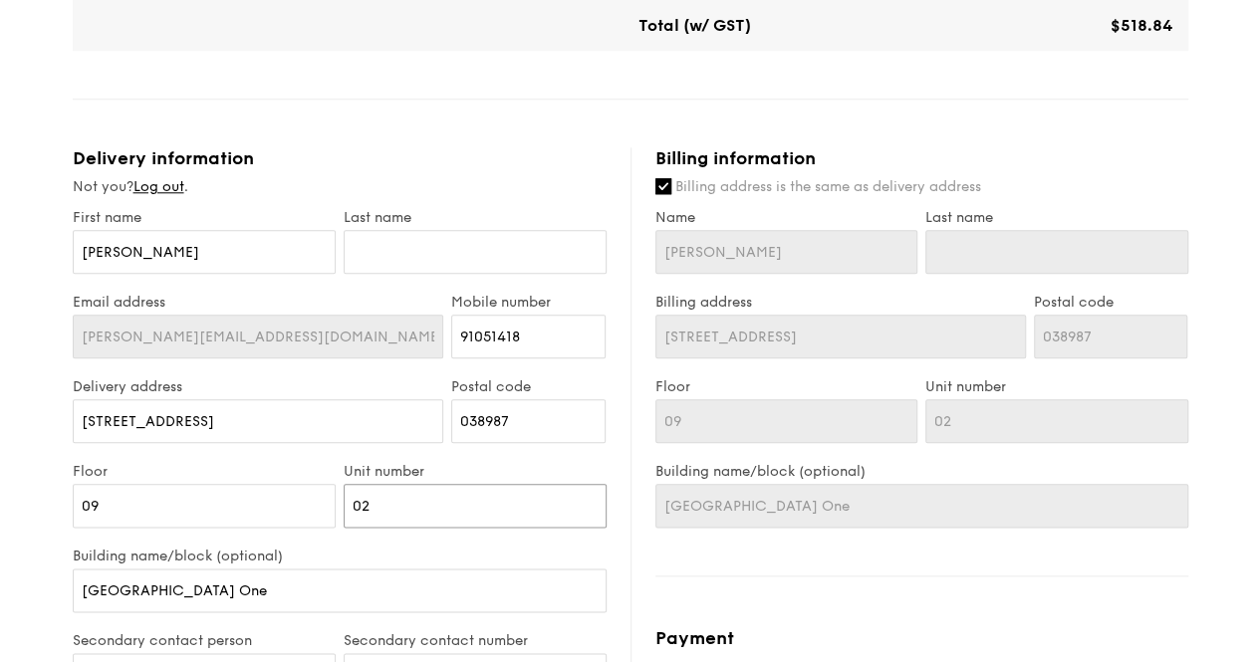
type input "02A"
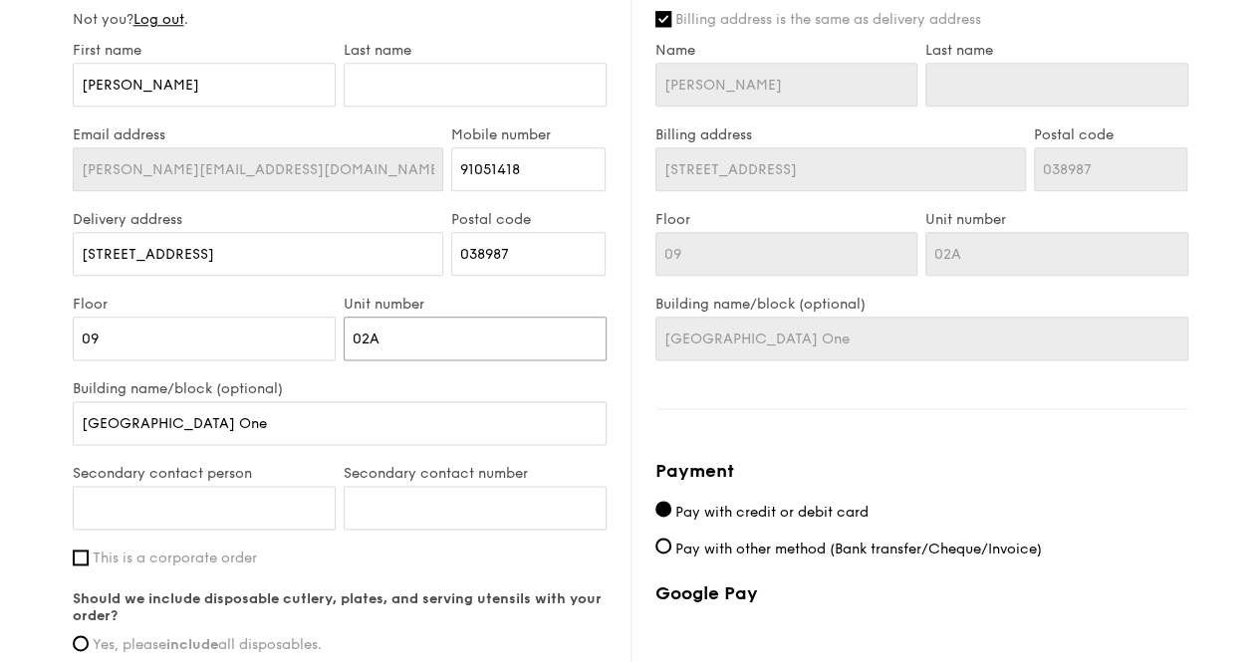
scroll to position [1095, 0]
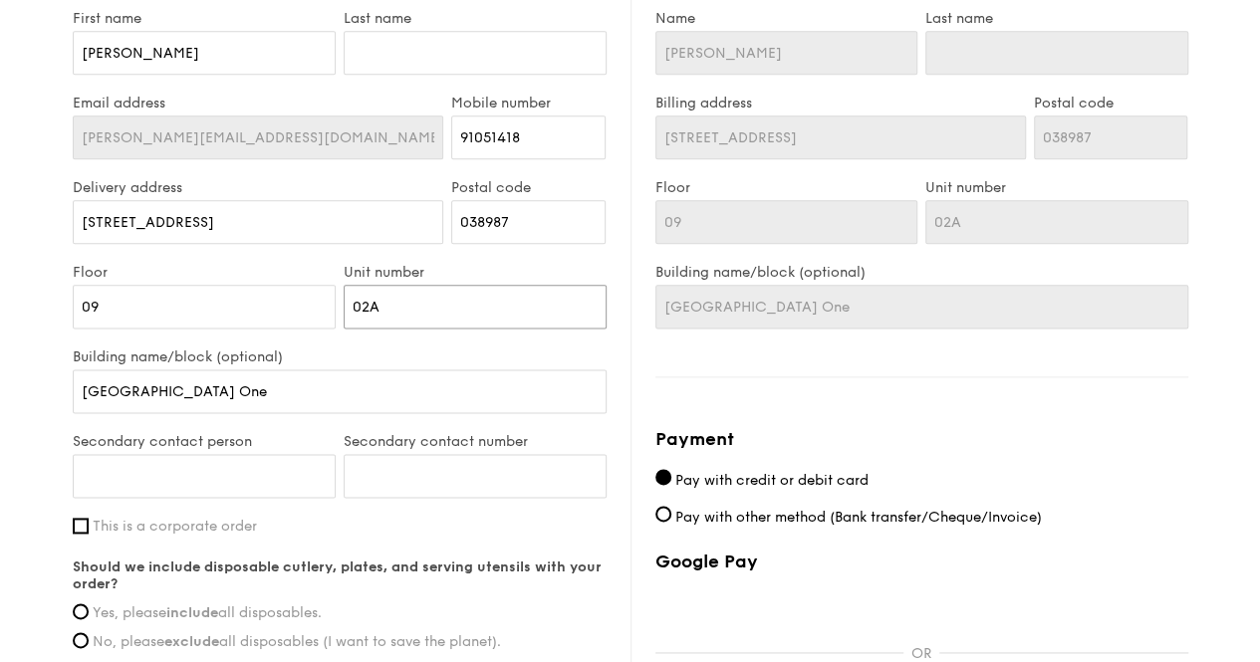
type input "02A"
click at [236, 525] on span "This is a corporate order" at bounding box center [175, 526] width 164 height 17
click at [89, 525] on input "This is a corporate order" at bounding box center [81, 526] width 16 height 16
checkbox input "true"
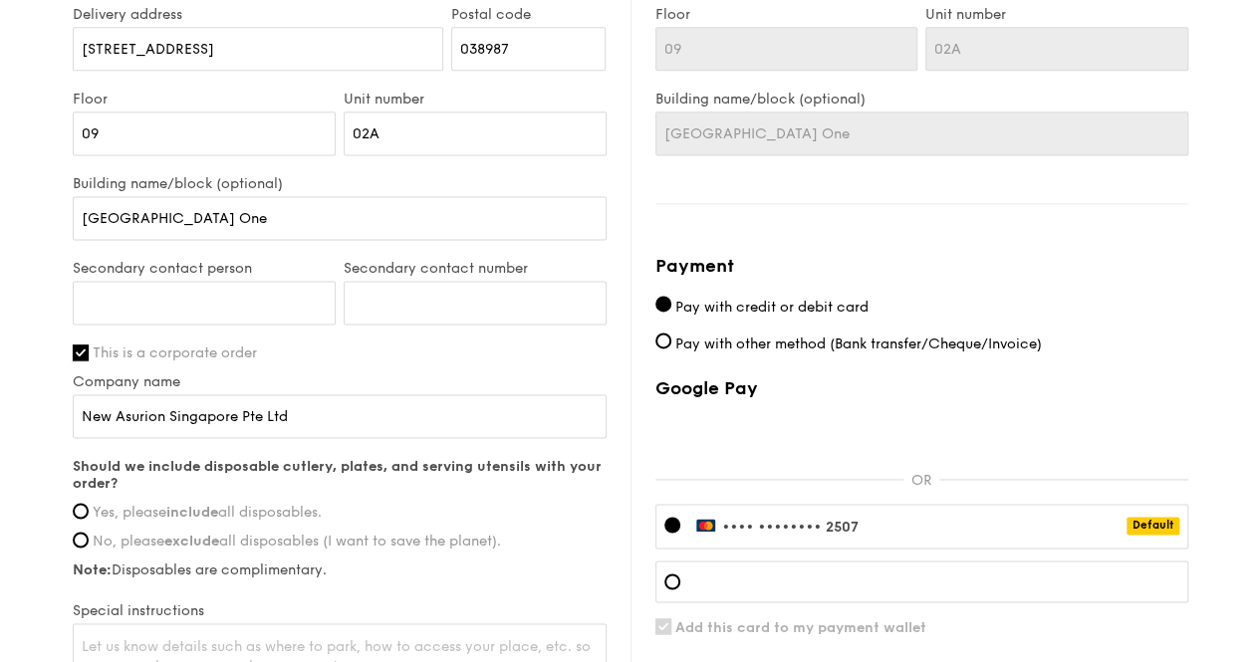
scroll to position [1294, 0]
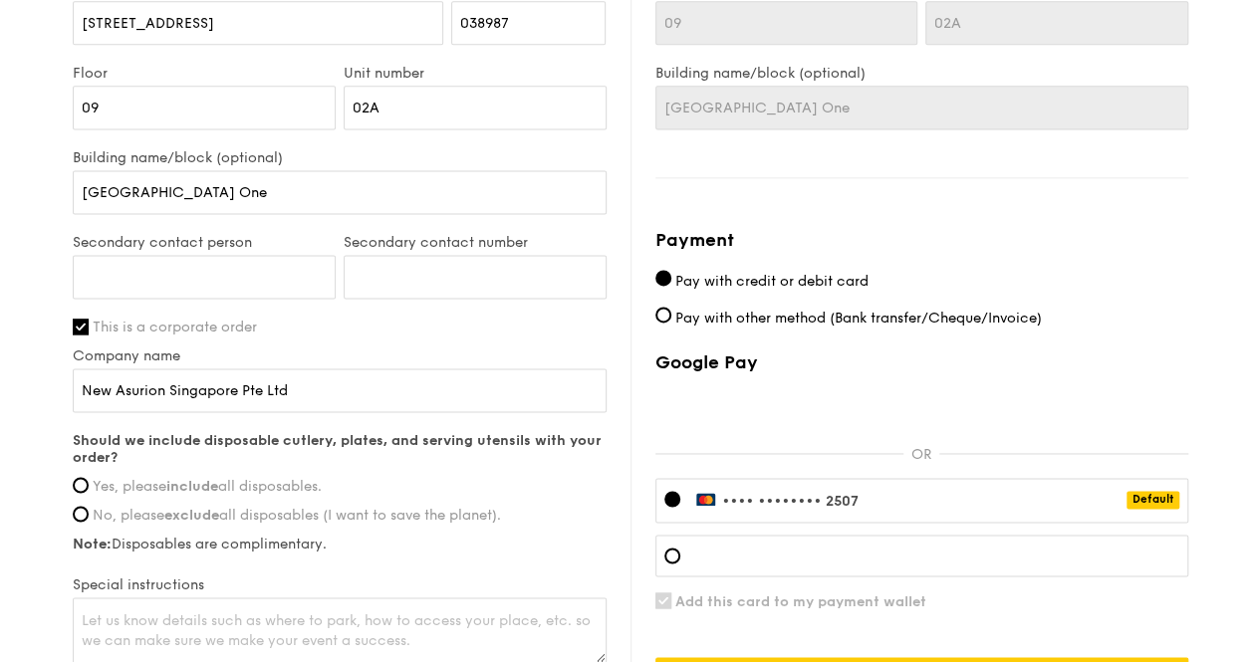
click at [283, 487] on span "Yes, please include all disposables." at bounding box center [207, 486] width 229 height 17
click at [89, 487] on input "Yes, please include all disposables." at bounding box center [81, 485] width 16 height 16
radio input "true"
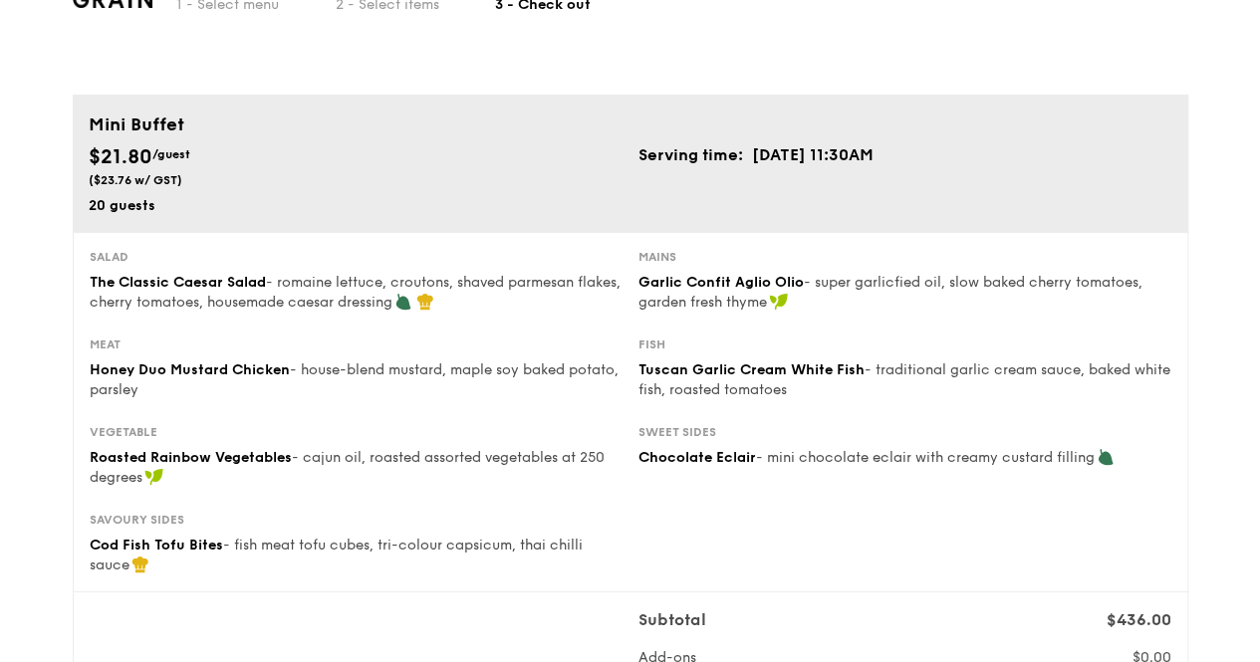
scroll to position [0, 0]
